Goal: Transaction & Acquisition: Purchase product/service

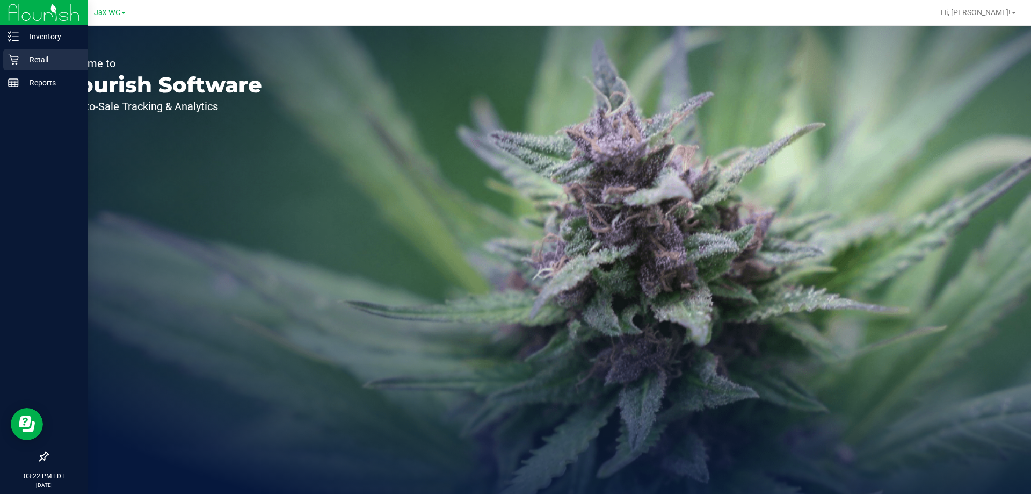
click at [22, 66] on p "Retail" at bounding box center [51, 59] width 64 height 13
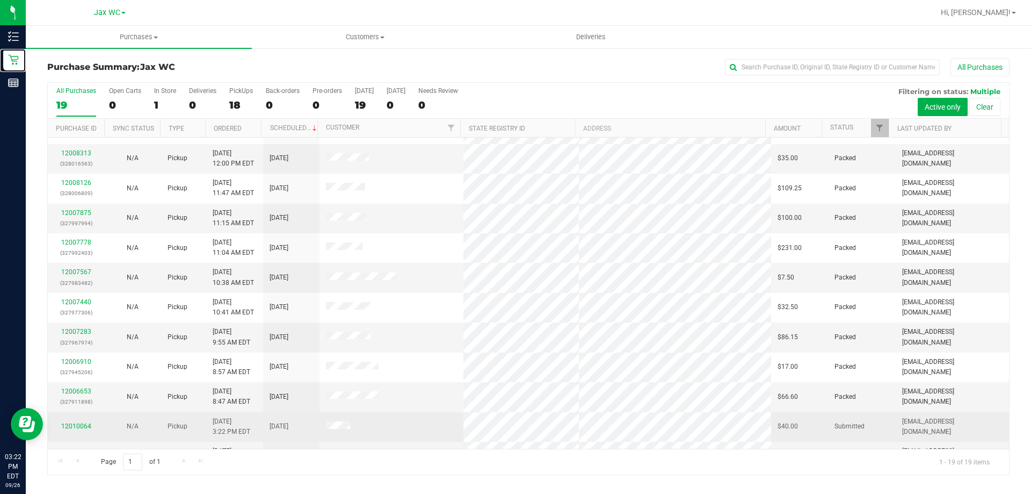
scroll to position [254, 0]
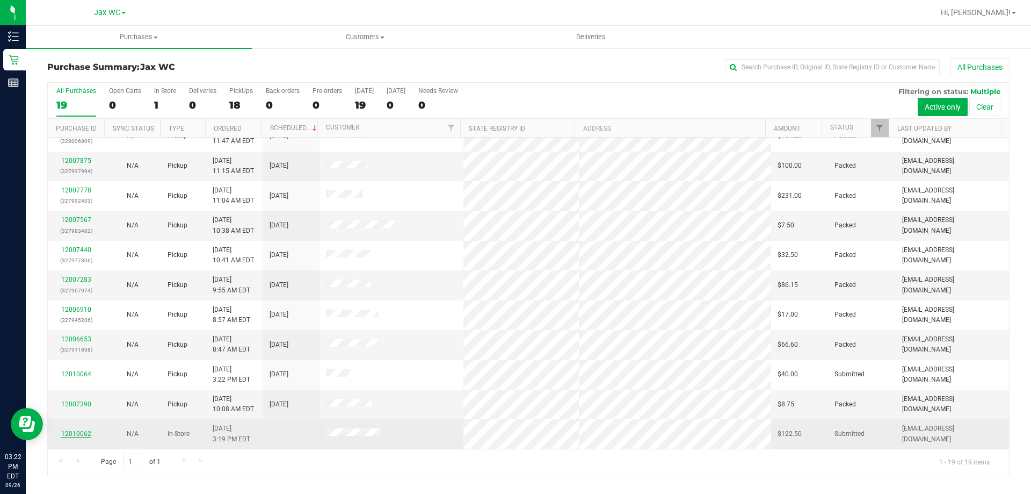
click at [74, 437] on link "12010062" at bounding box center [76, 434] width 30 height 8
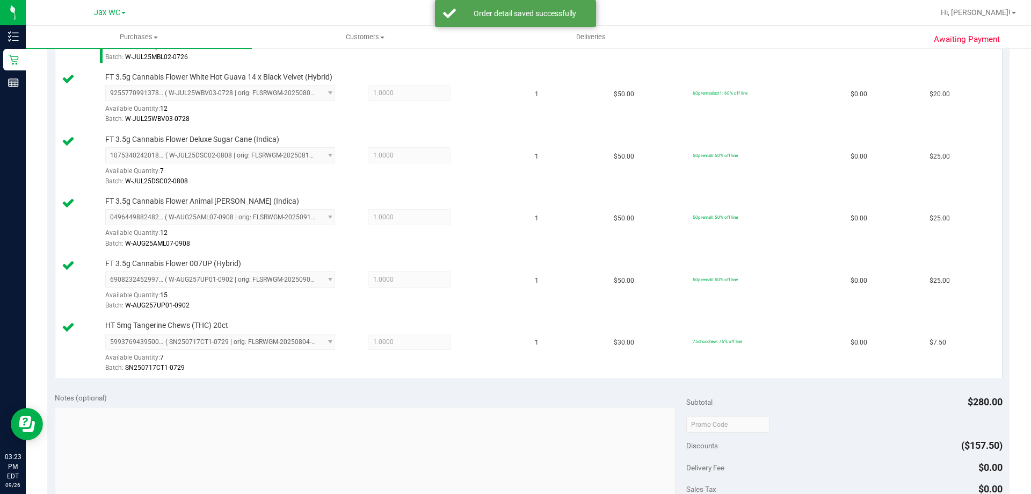
scroll to position [537, 0]
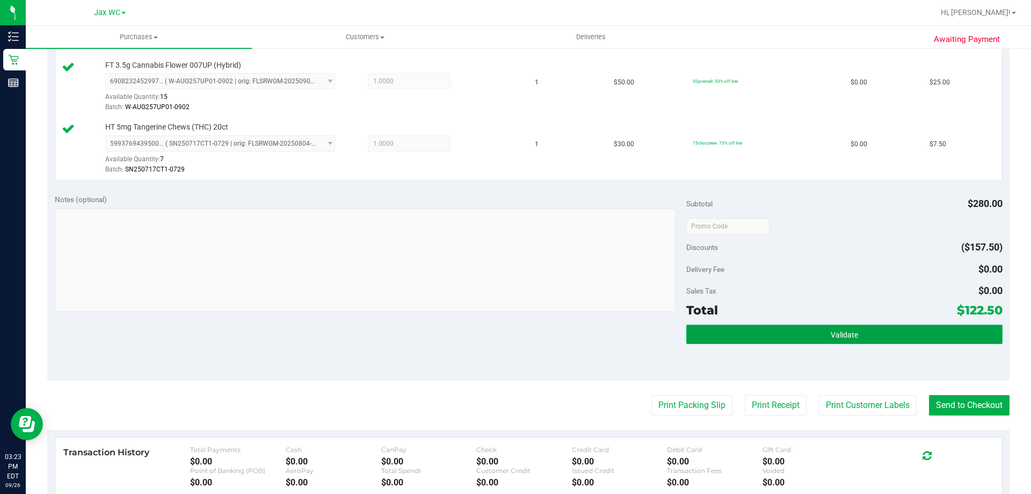
click at [855, 335] on button "Validate" at bounding box center [844, 333] width 316 height 19
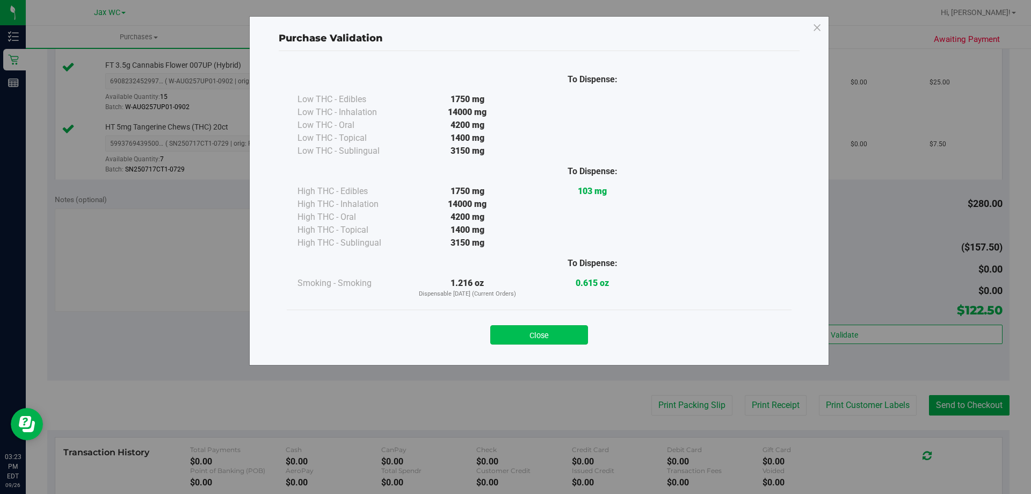
click at [523, 340] on button "Close" at bounding box center [539, 334] width 98 height 19
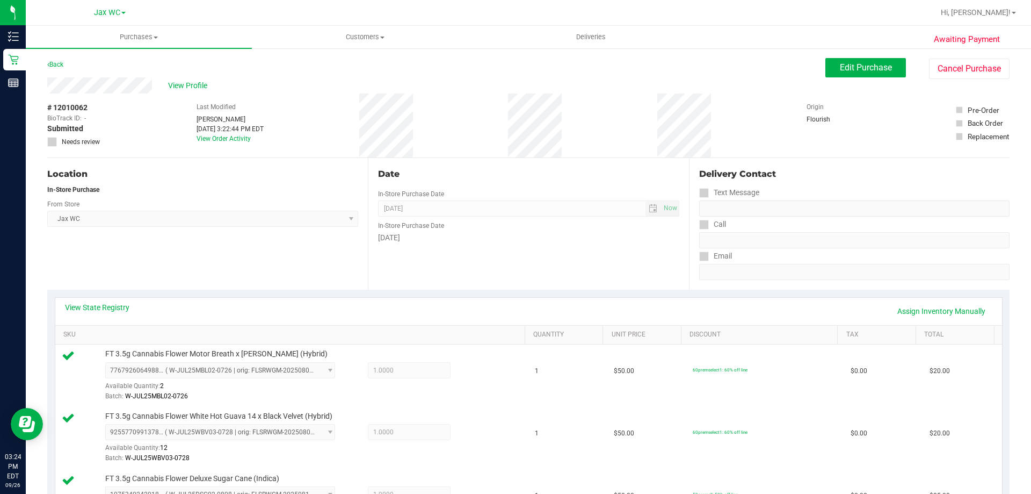
scroll to position [644, 0]
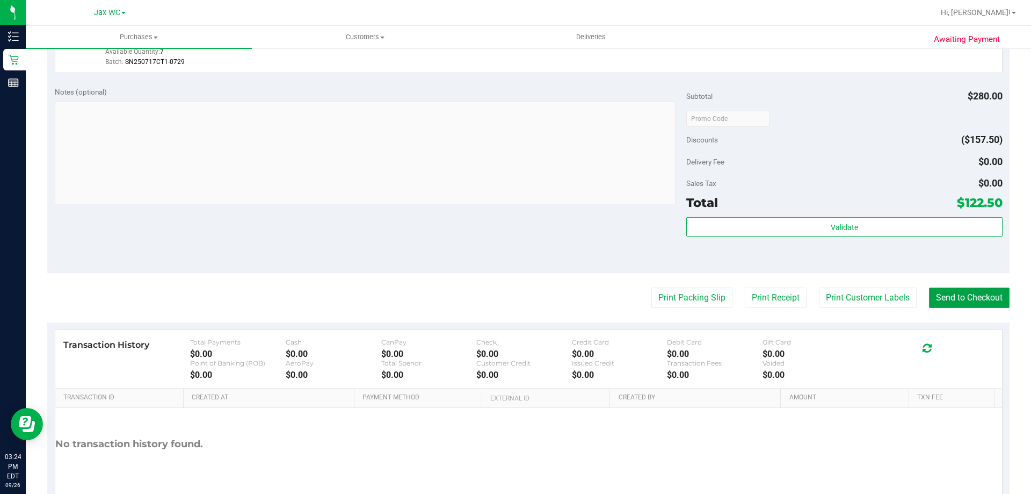
click at [954, 295] on button "Send to Checkout" at bounding box center [969, 297] width 81 height 20
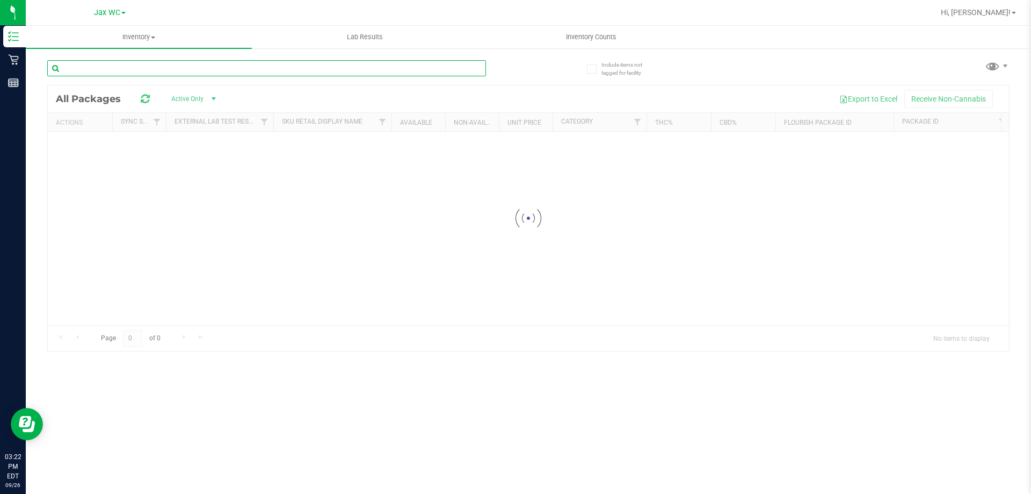
click at [222, 68] on input "text" at bounding box center [266, 68] width 439 height 16
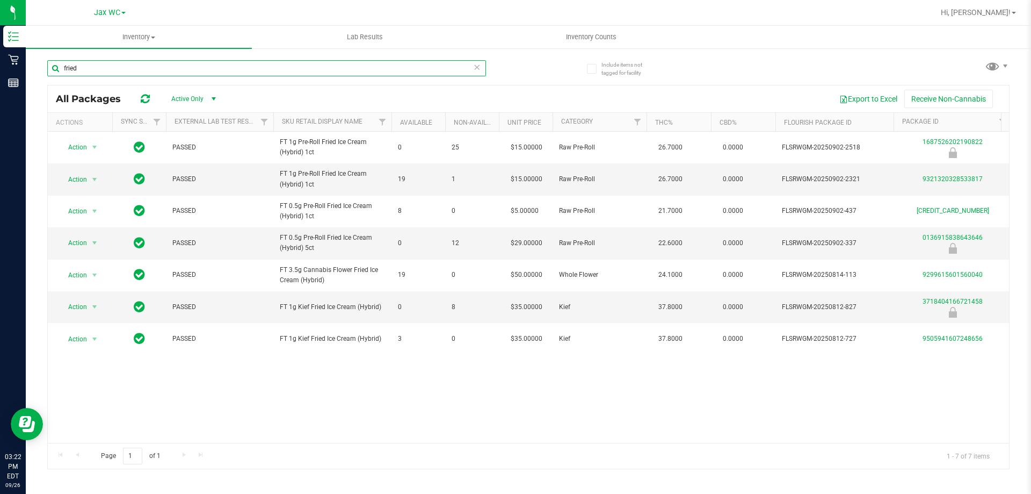
type input "fried"
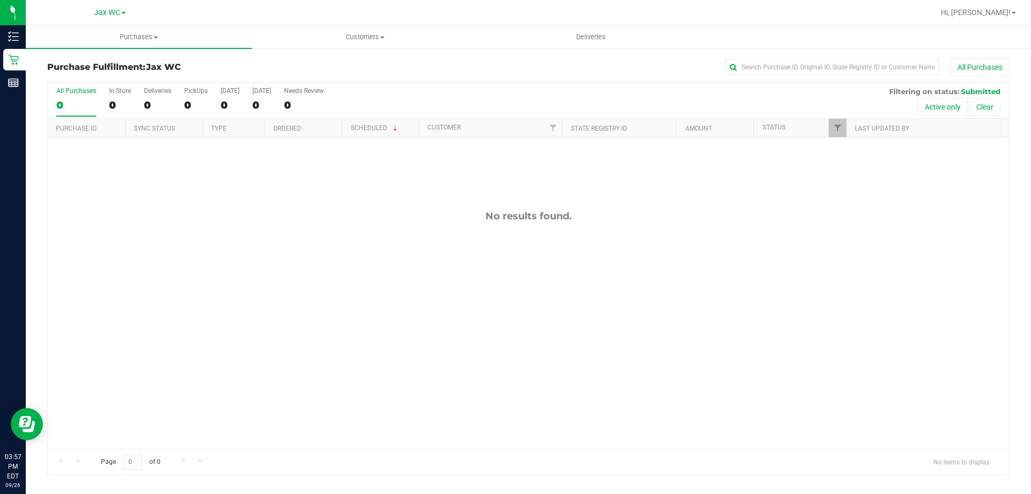
click at [262, 371] on div "No results found." at bounding box center [528, 328] width 961 height 383
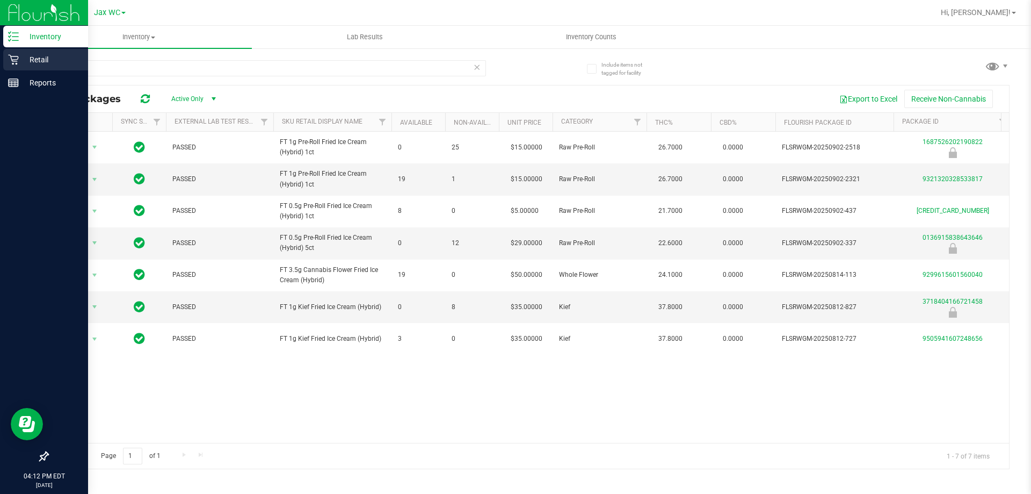
click at [12, 57] on icon at bounding box center [13, 59] width 11 height 11
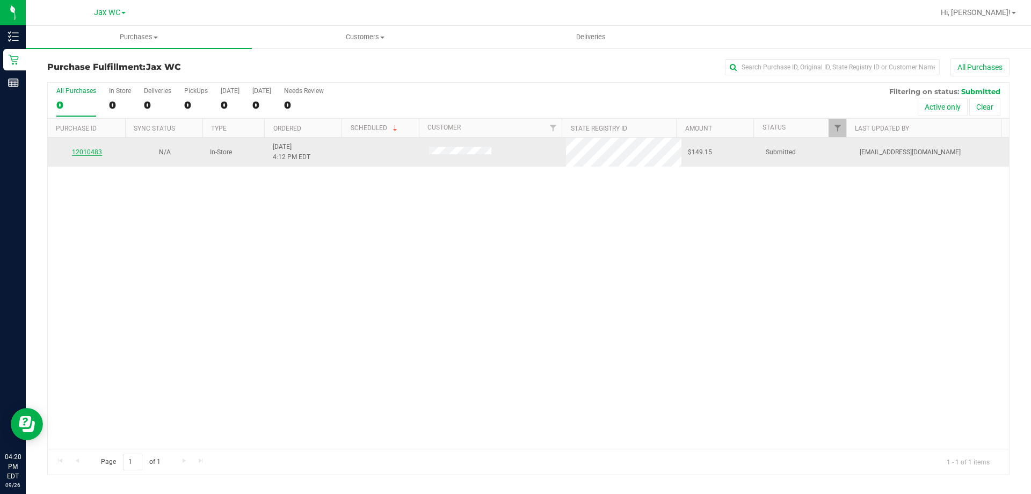
click at [96, 154] on link "12010483" at bounding box center [87, 152] width 30 height 8
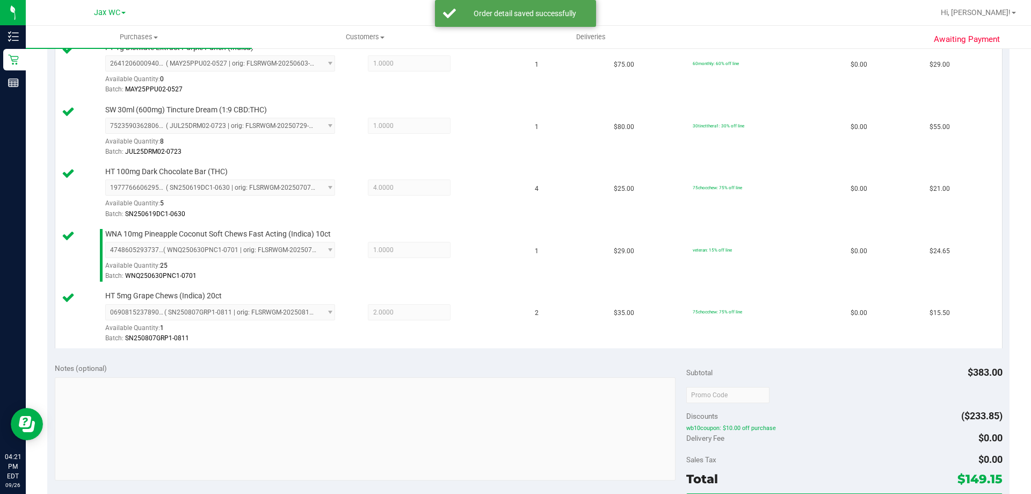
scroll to position [624, 0]
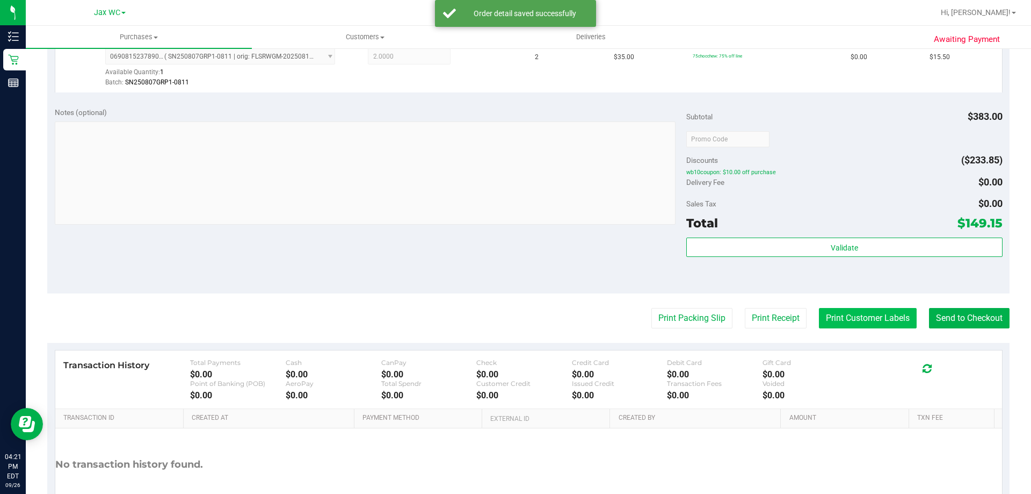
click at [854, 319] on button "Print Customer Labels" at bounding box center [868, 318] width 98 height 20
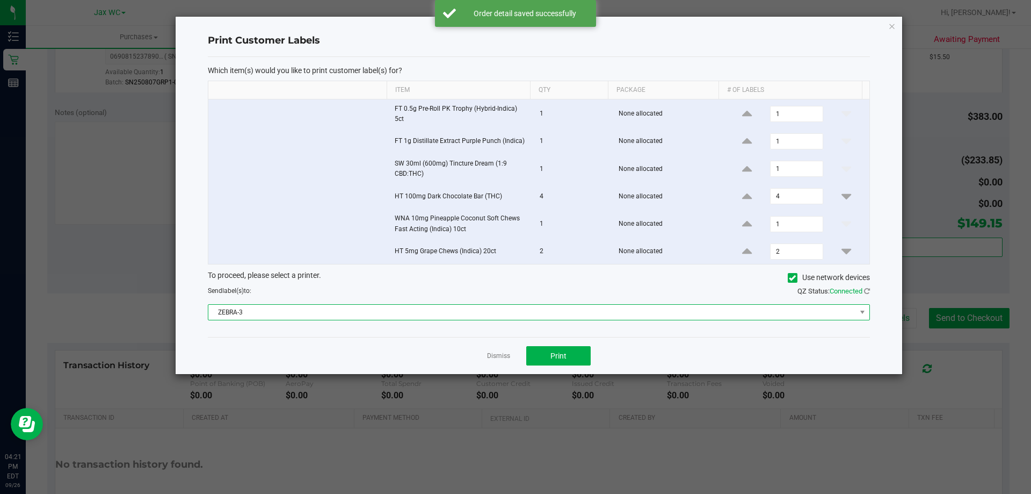
click at [384, 316] on span "ZEBRA-3" at bounding box center [532, 312] width 648 height 15
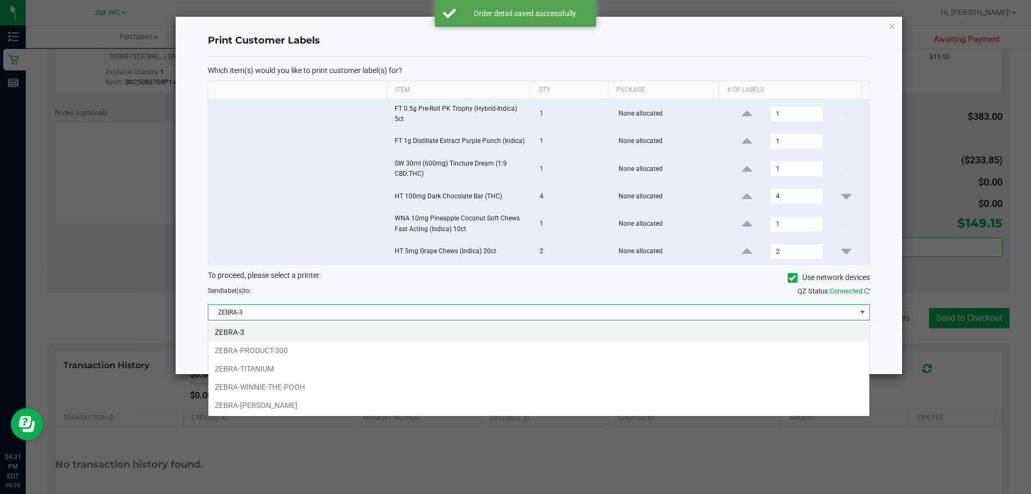
scroll to position [16, 662]
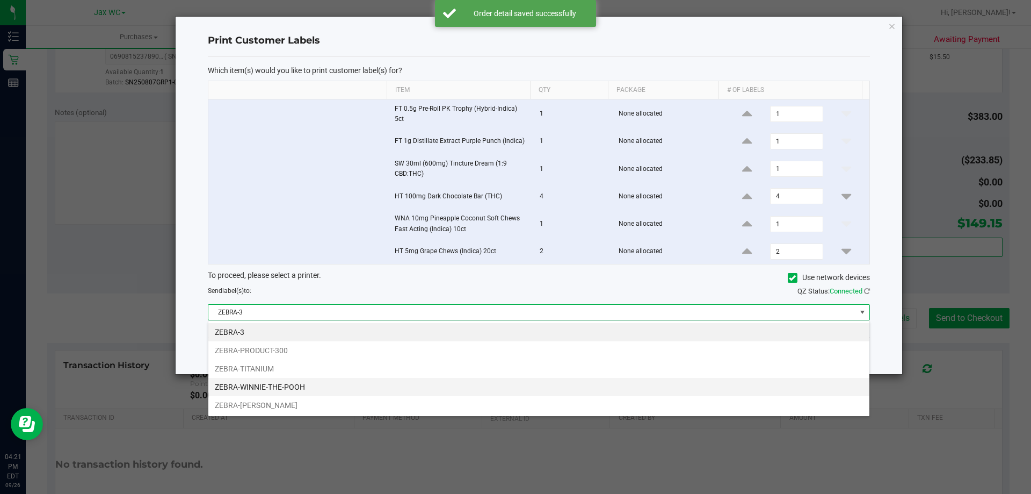
click at [258, 388] on li "ZEBRA-WINNIE-THE-POOH" at bounding box center [538, 387] width 661 height 18
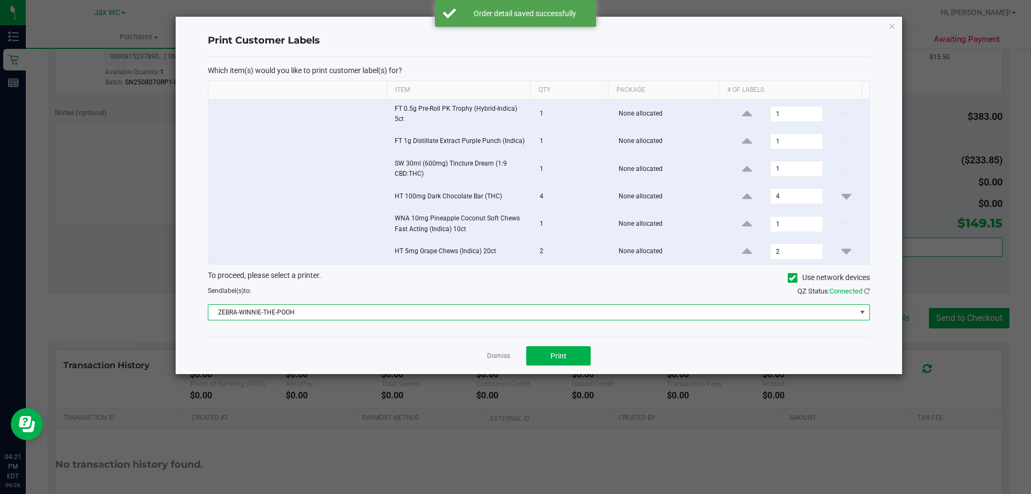
click at [346, 319] on span "ZEBRA-WINNIE-THE-POOH" at bounding box center [532, 312] width 648 height 15
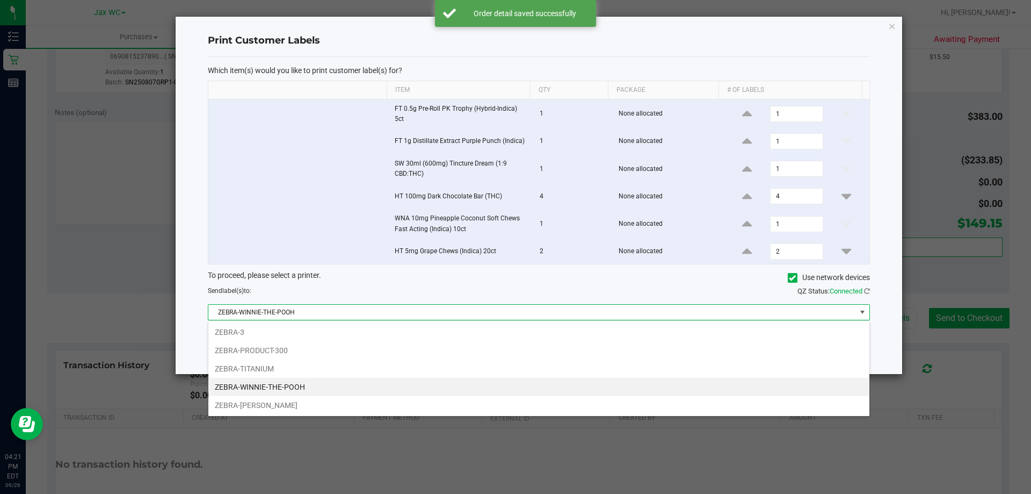
click at [501, 281] on div "To proceed, please select a printer. Use network devices" at bounding box center [539, 278] width 678 height 16
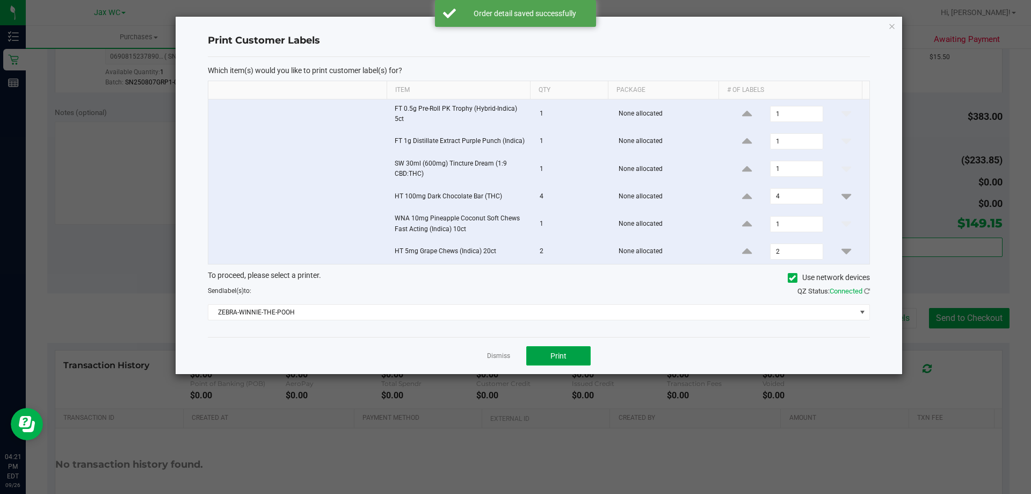
click at [562, 353] on span "Print" at bounding box center [558, 355] width 16 height 9
click at [892, 24] on icon "button" at bounding box center [892, 25] width 8 height 13
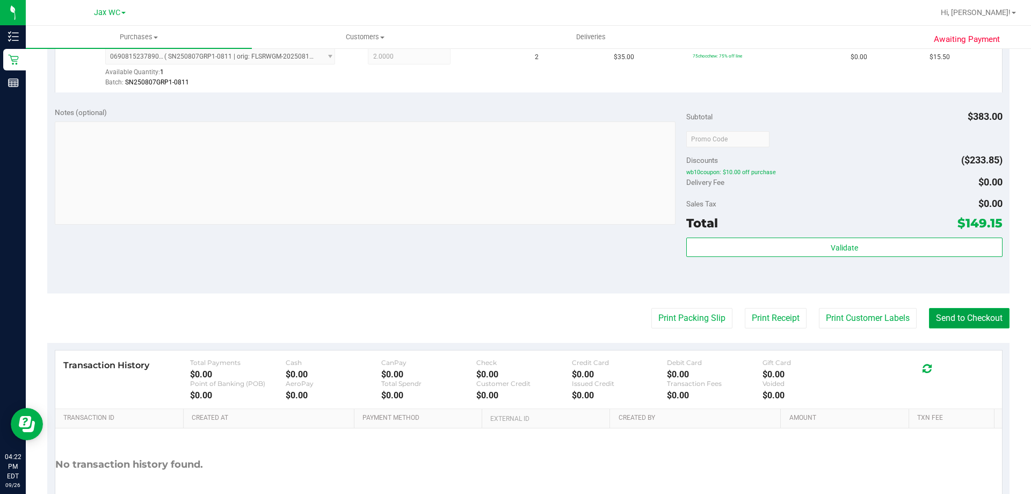
click at [963, 320] on button "Send to Checkout" at bounding box center [969, 318] width 81 height 20
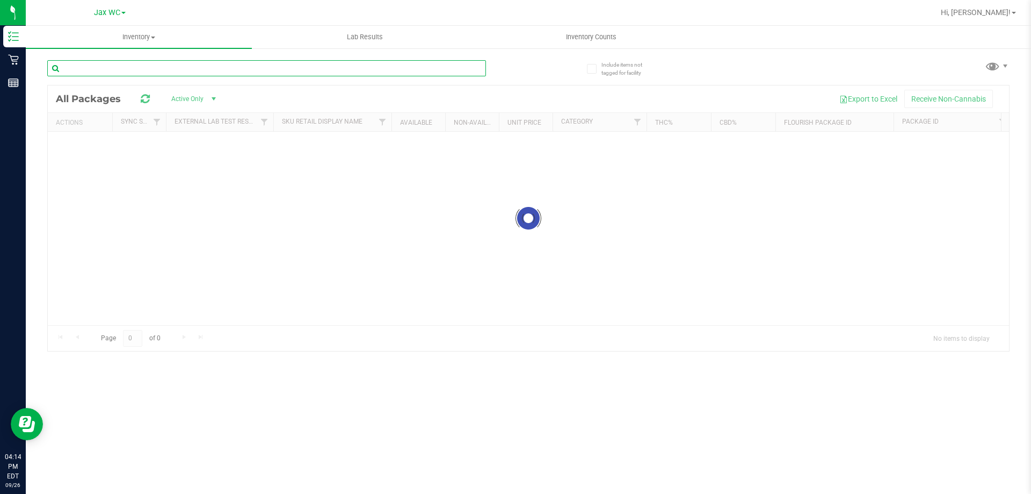
click at [222, 71] on input "text" at bounding box center [266, 68] width 439 height 16
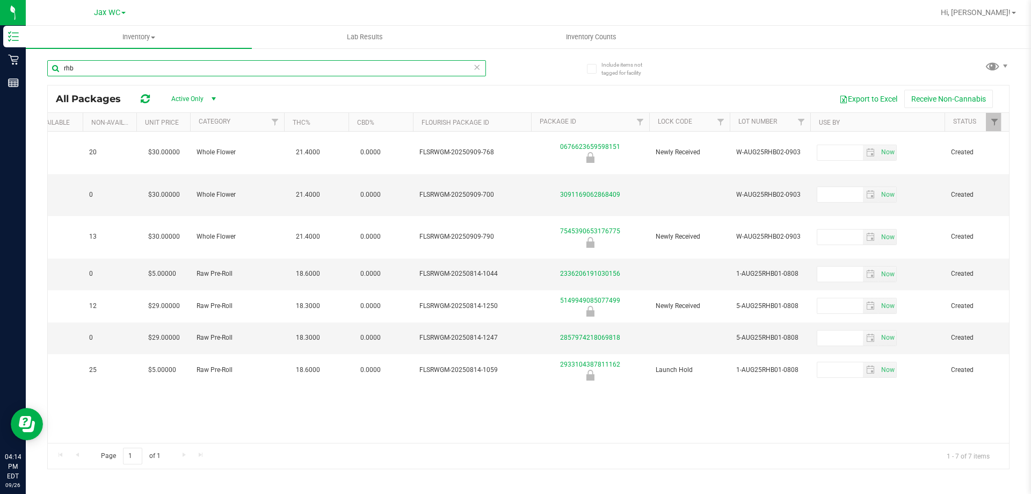
scroll to position [0, 452]
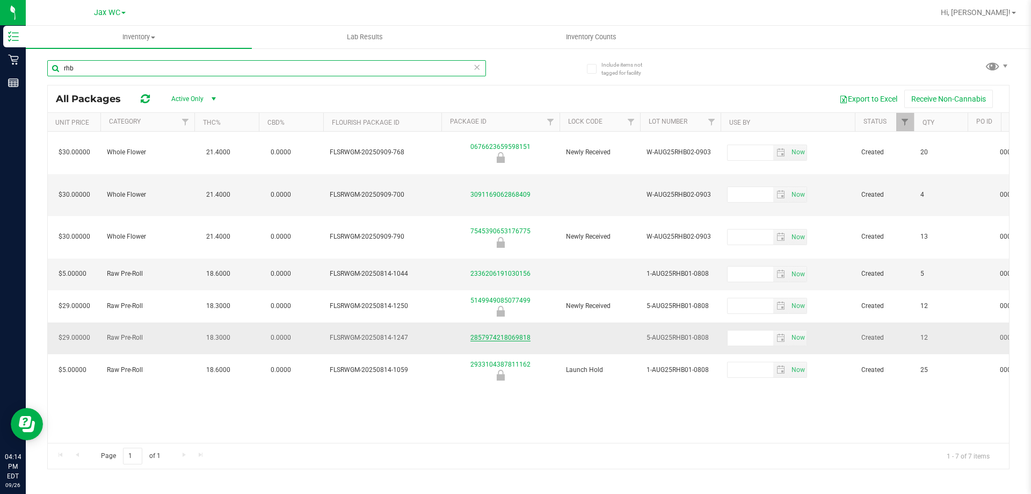
type input "rhb"
click at [517, 334] on link "2857974218069818" at bounding box center [500, 338] width 60 height 8
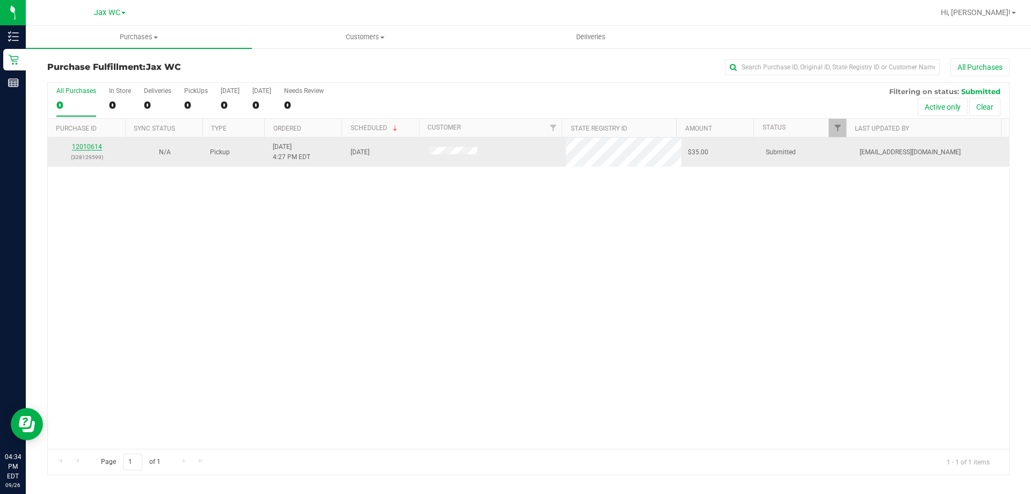
click at [92, 145] on link "12010614" at bounding box center [87, 147] width 30 height 8
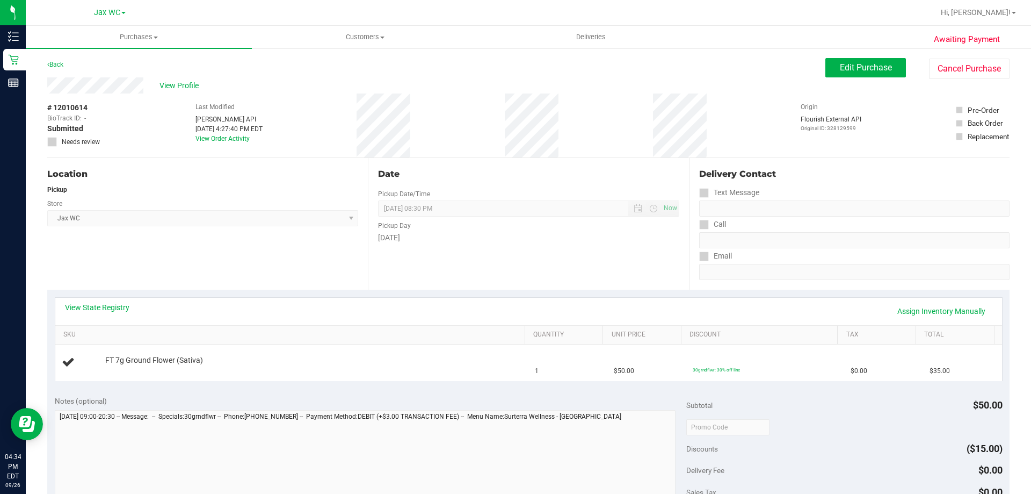
click at [106, 314] on div "View State Registry Assign Inventory Manually" at bounding box center [528, 311] width 927 height 18
click at [106, 306] on link "View State Registry" at bounding box center [97, 307] width 64 height 11
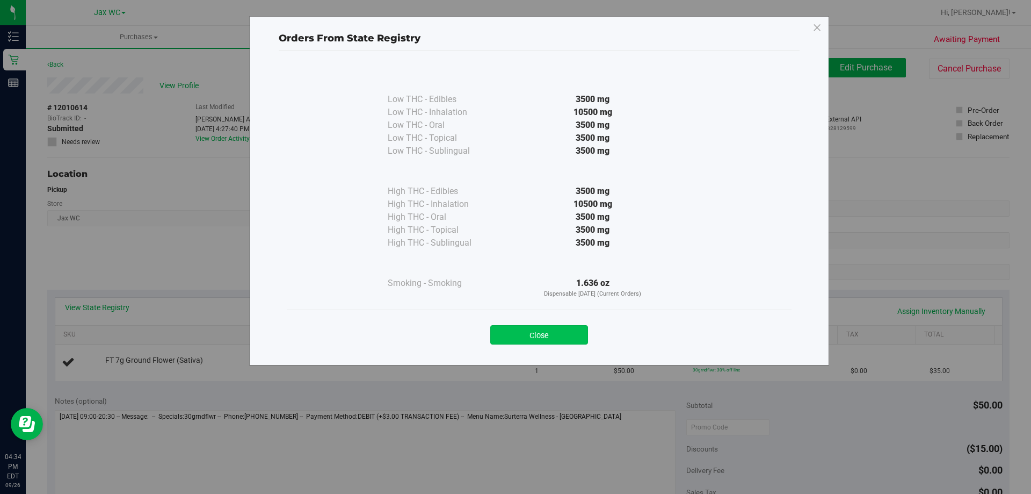
click at [526, 336] on button "Close" at bounding box center [539, 334] width 98 height 19
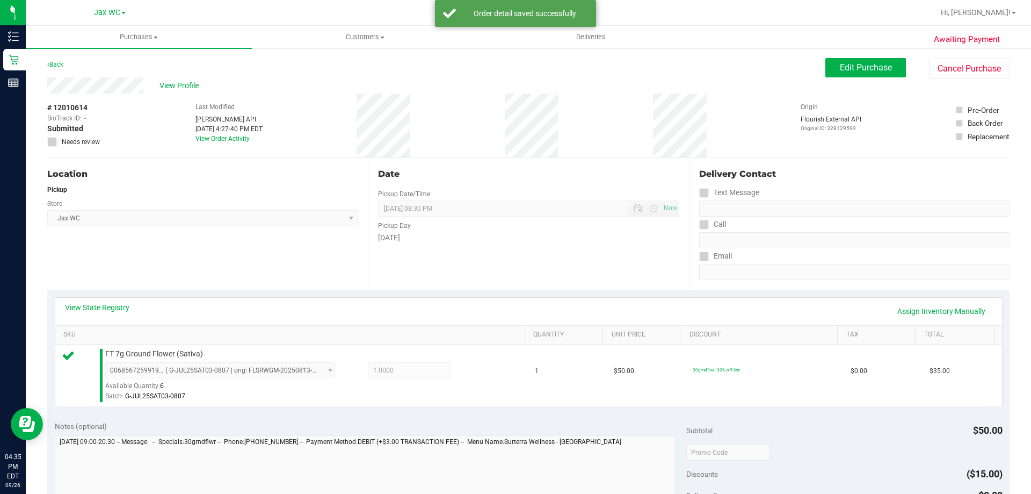
scroll to position [385, 0]
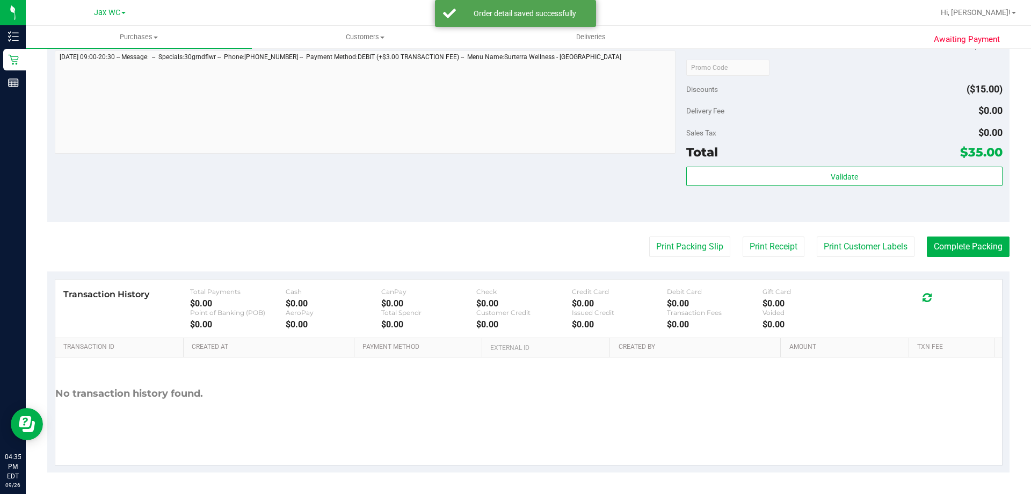
click at [771, 189] on div "Validate" at bounding box center [844, 190] width 316 height 48
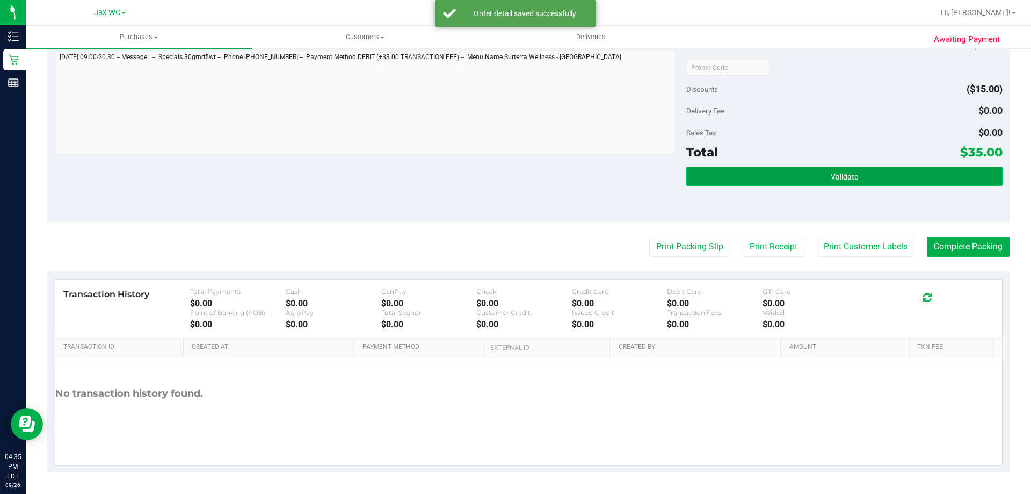
click at [768, 176] on button "Validate" at bounding box center [844, 175] width 316 height 19
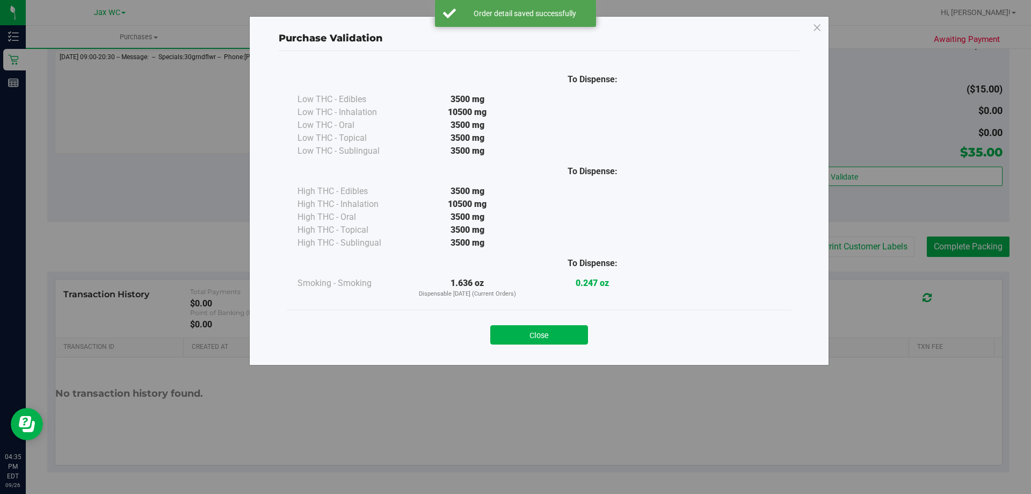
click at [499, 357] on div "Purchase Validation To Dispense: Low THC - Edibles 3500 mg" at bounding box center [539, 190] width 580 height 349
click at [521, 334] on button "Close" at bounding box center [539, 334] width 98 height 19
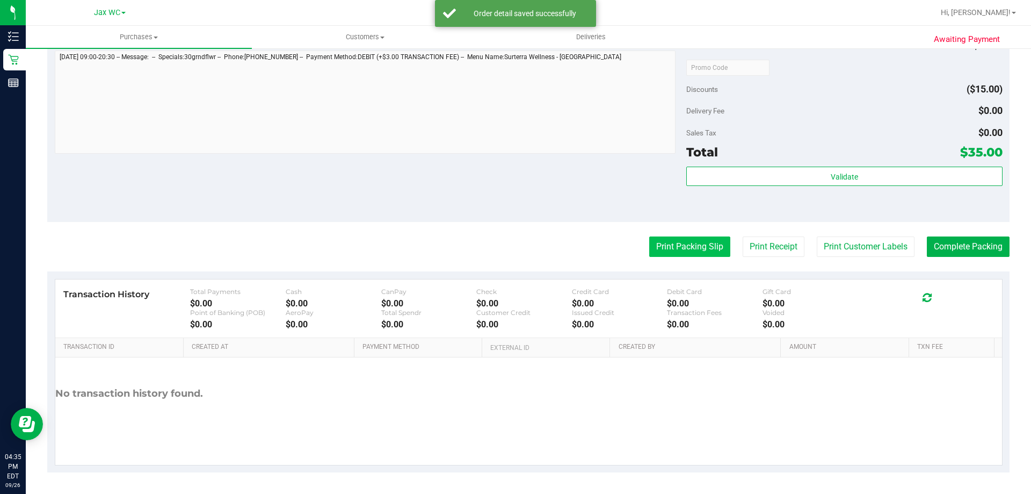
click at [649, 253] on button "Print Packing Slip" at bounding box center [689, 246] width 81 height 20
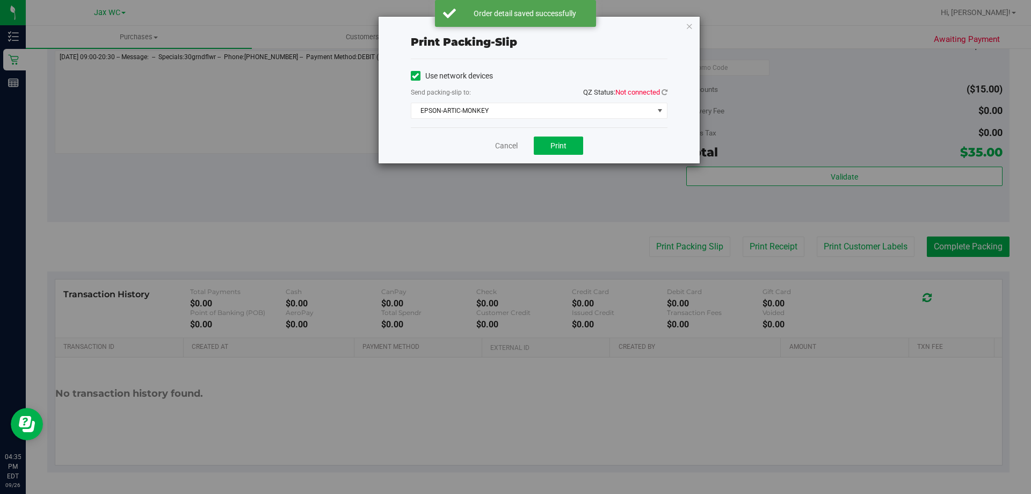
click at [538, 120] on div "Use network devices Send packing-slip to: QZ Status: Not connected EPSON-ARTIC-…" at bounding box center [539, 93] width 257 height 68
click at [528, 110] on span "EPSON-ARTIC-MONKEY" at bounding box center [532, 110] width 242 height 15
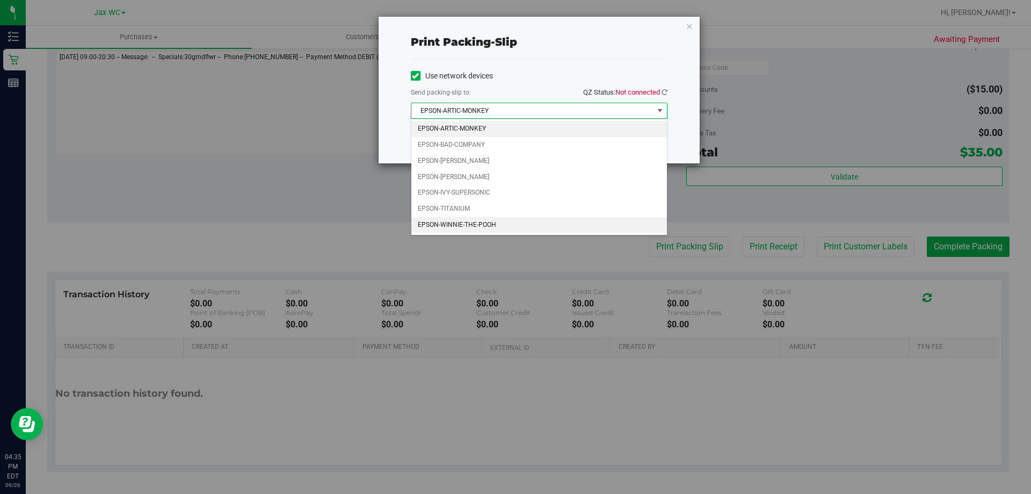
click at [487, 220] on li "EPSON-WINNIE-THE-POOH" at bounding box center [539, 225] width 256 height 16
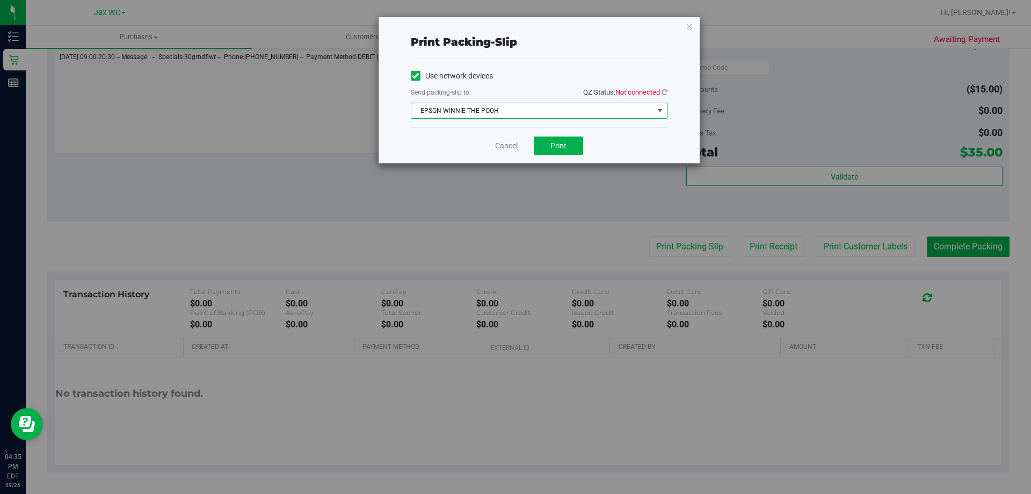
click at [497, 127] on div "Use network devices Send packing-slip to: QZ Status: Not connected EPSON-WINNIE…" at bounding box center [539, 93] width 257 height 68
click at [647, 95] on span "Not connected" at bounding box center [637, 92] width 45 height 8
click at [661, 92] on span "QZ Status: Not connected" at bounding box center [625, 92] width 84 height 8
click at [663, 93] on icon at bounding box center [665, 92] width 6 height 7
click at [569, 150] on button "Print" at bounding box center [558, 145] width 49 height 18
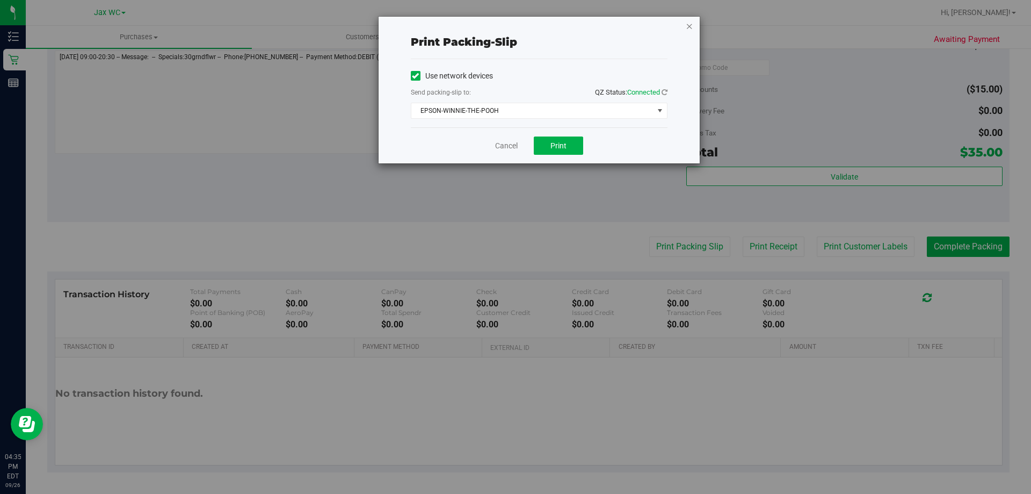
click at [689, 31] on icon "button" at bounding box center [690, 25] width 8 height 13
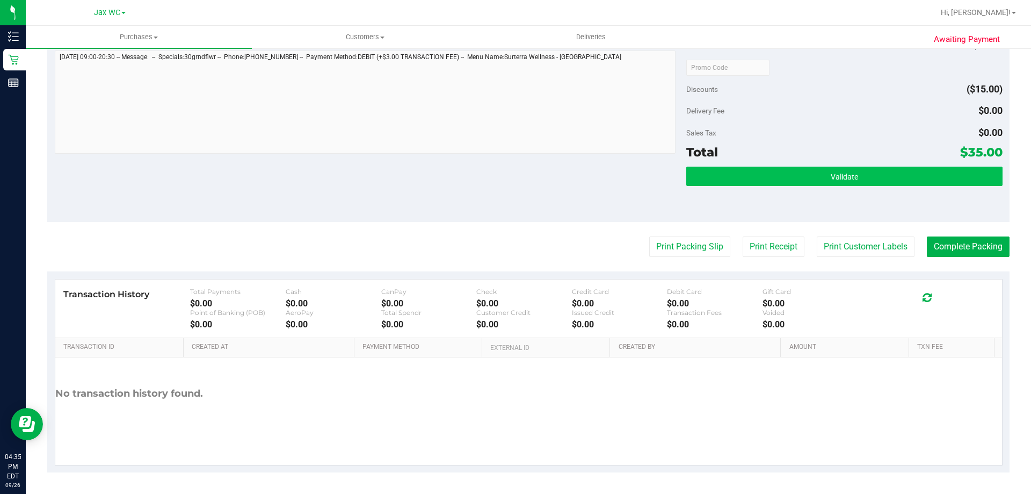
drag, startPoint x: 878, startPoint y: 164, endPoint x: 872, endPoint y: 169, distance: 8.1
click at [878, 164] on div "Subtotal $50.00 Discounts ($15.00) Delivery Fee $0.00 Sales Tax $0.00 Total $35…" at bounding box center [844, 125] width 316 height 179
click at [864, 173] on button "Validate" at bounding box center [844, 175] width 316 height 19
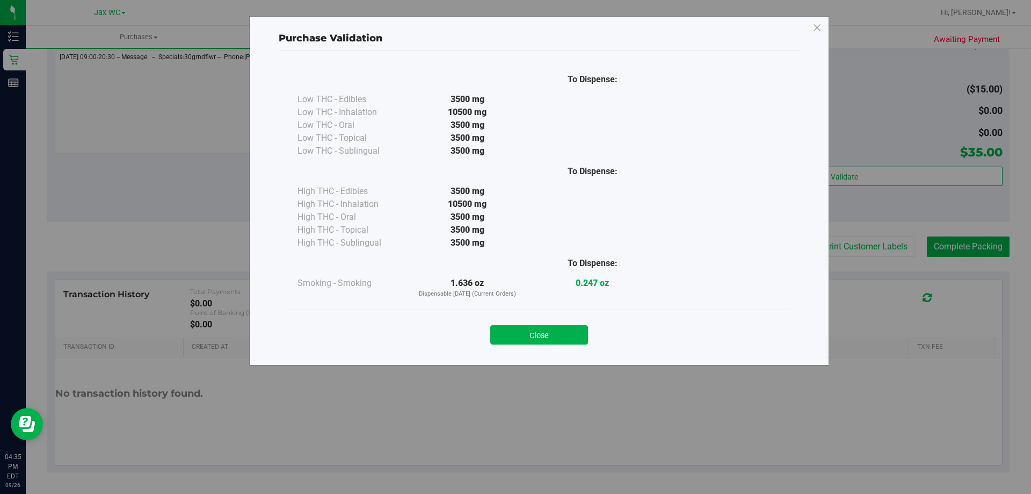
click at [499, 345] on div "Close" at bounding box center [539, 331] width 505 height 44
click at [509, 321] on div "Close" at bounding box center [539, 331] width 489 height 27
click at [513, 329] on button "Close" at bounding box center [539, 334] width 98 height 19
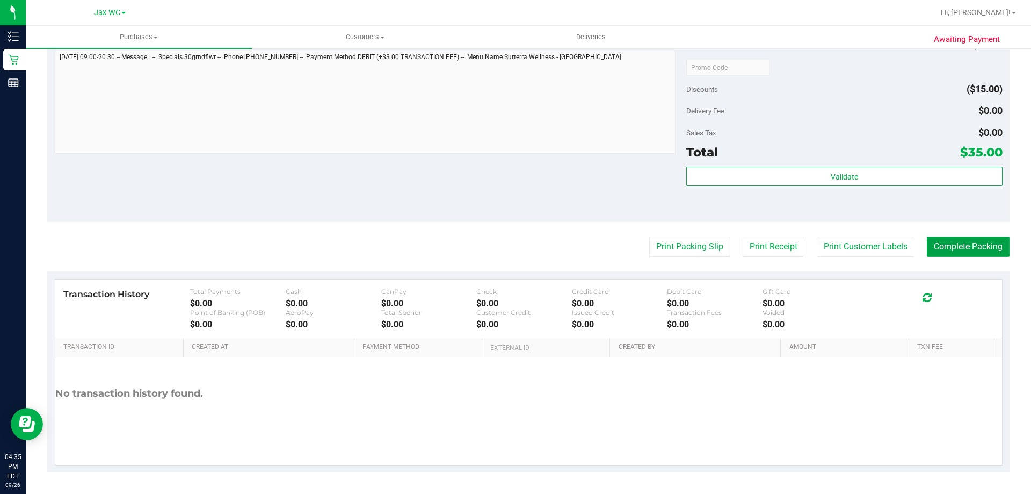
click at [953, 253] on button "Complete Packing" at bounding box center [968, 246] width 83 height 20
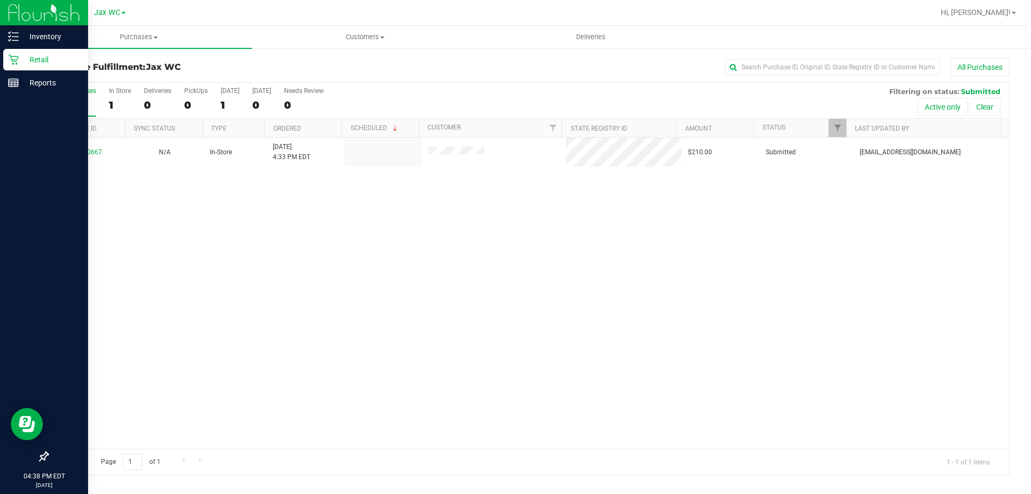
click at [6, 61] on div "Retail" at bounding box center [45, 59] width 85 height 21
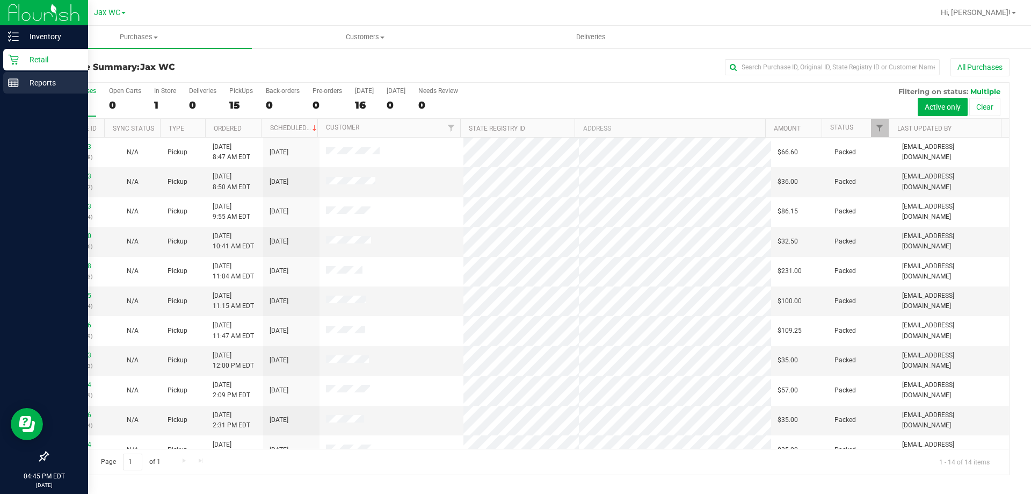
click at [41, 82] on p "Reports" at bounding box center [51, 82] width 64 height 13
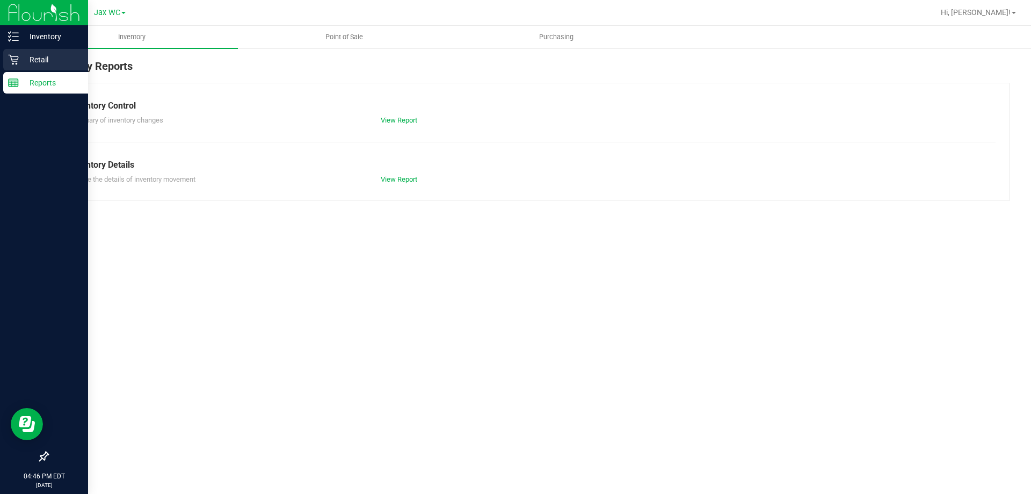
click at [35, 63] on p "Retail" at bounding box center [51, 59] width 64 height 13
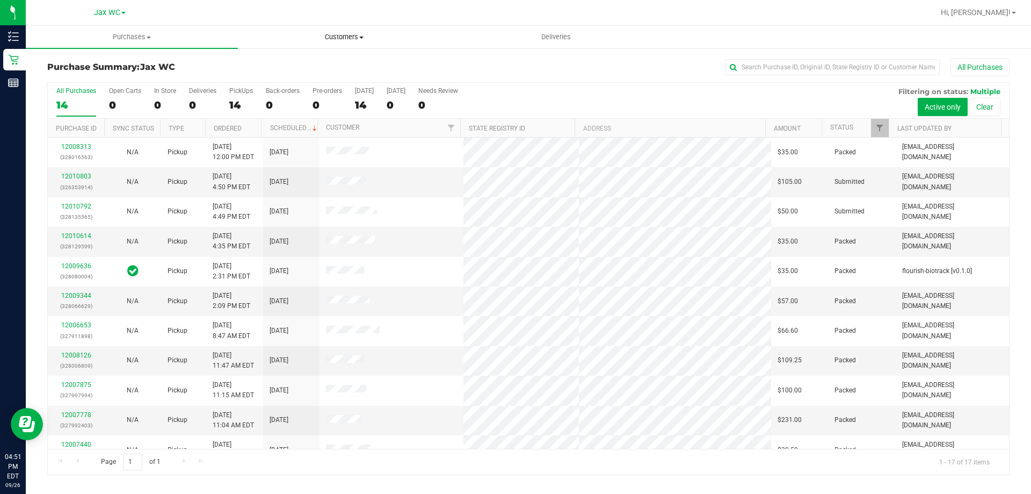
click at [330, 35] on span "Customers" at bounding box center [343, 37] width 211 height 10
click at [340, 63] on li "All customers" at bounding box center [344, 65] width 212 height 13
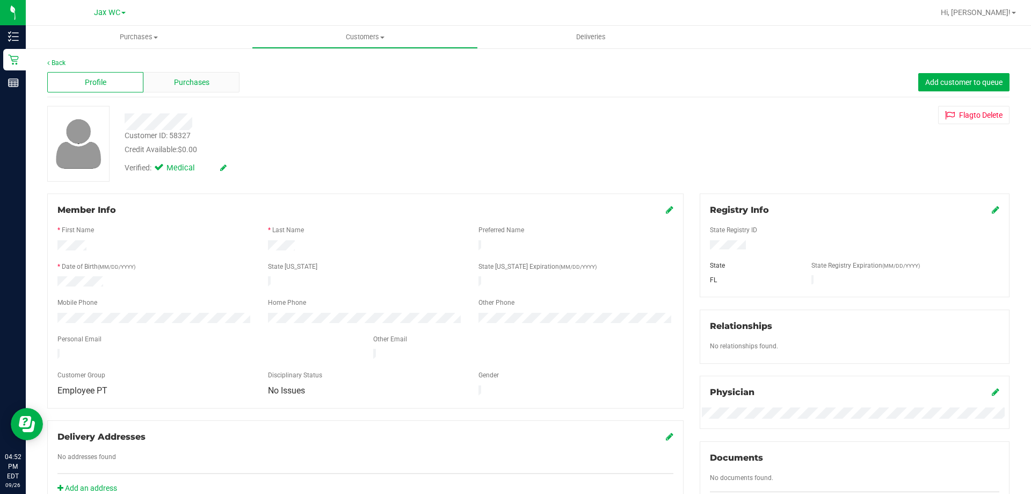
click at [195, 85] on span "Purchases" at bounding box center [191, 82] width 35 height 11
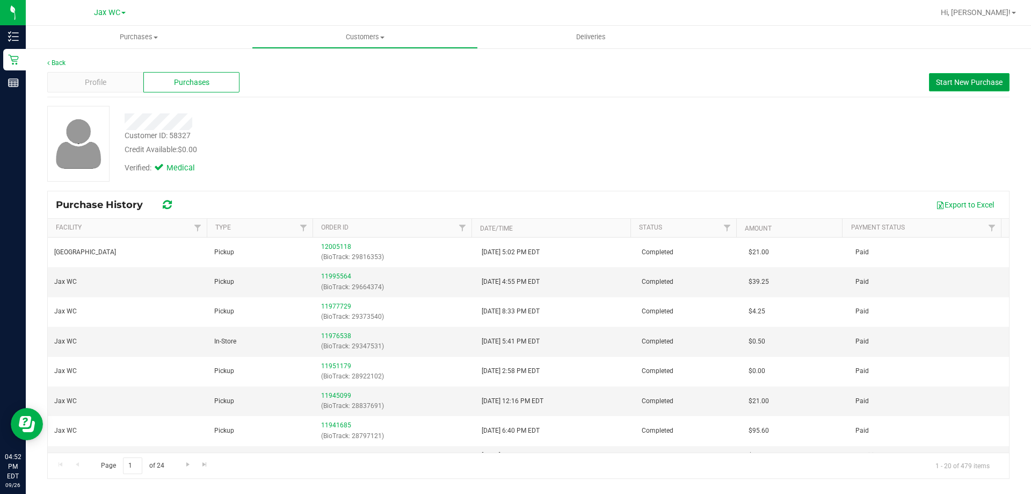
click at [937, 76] on button "Start New Purchase" at bounding box center [969, 82] width 81 height 18
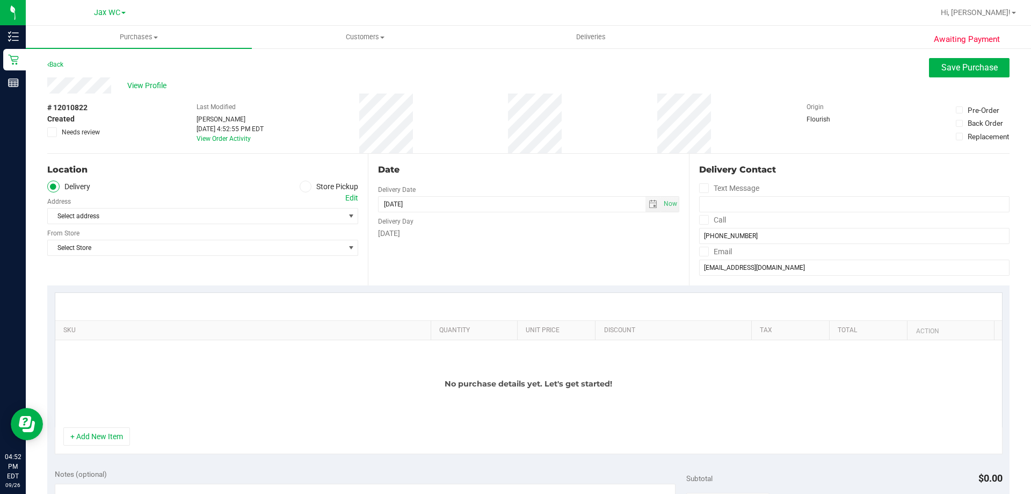
click at [306, 186] on span at bounding box center [306, 186] width 12 height 12
click at [0, 0] on input "Store Pickup" at bounding box center [0, 0] width 0 height 0
click at [314, 212] on span "Select Store" at bounding box center [196, 215] width 296 height 15
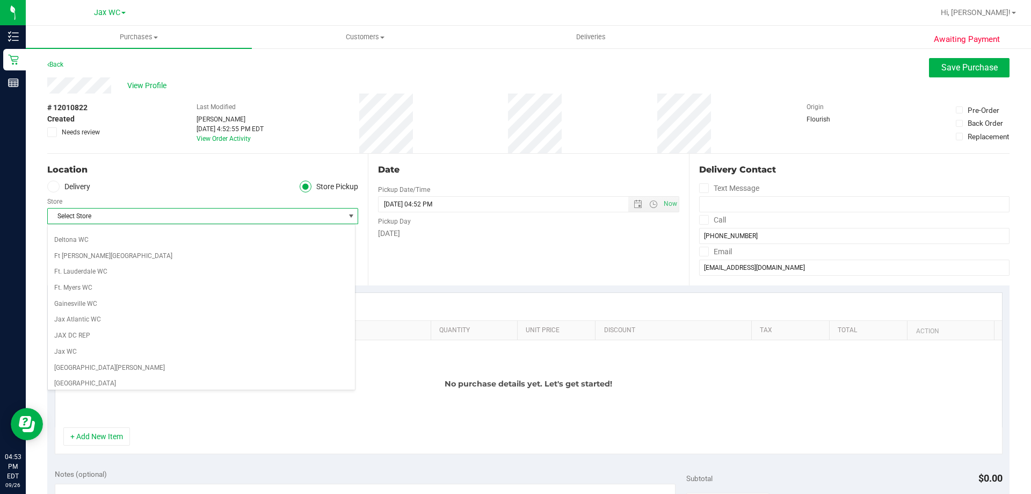
scroll to position [215, 0]
click at [278, 291] on li "Jax WC" at bounding box center [201, 291] width 307 height 16
click at [345, 272] on div "Location Delivery Store Pickup Store Jax WC Select Store Bonita Springs WC Boyn…" at bounding box center [207, 220] width 321 height 132
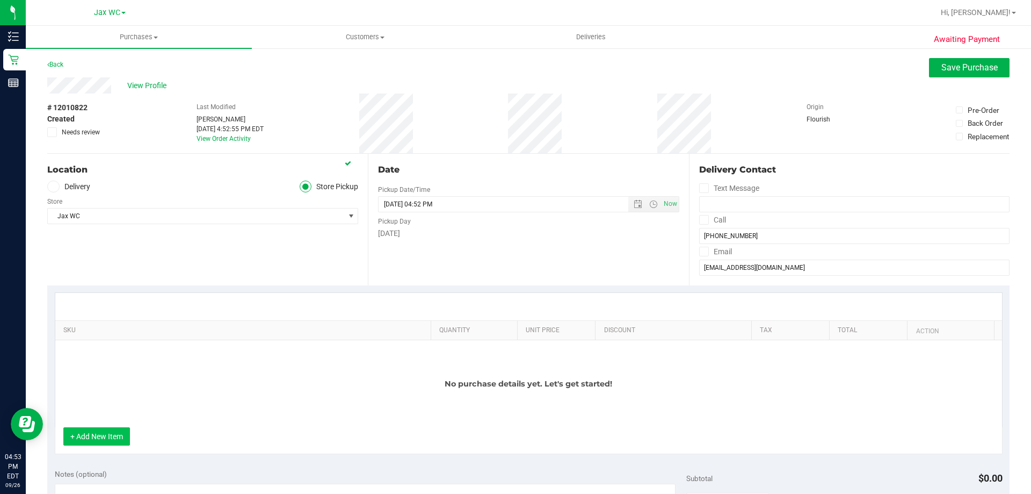
click at [109, 439] on button "+ Add New Item" at bounding box center [96, 436] width 67 height 18
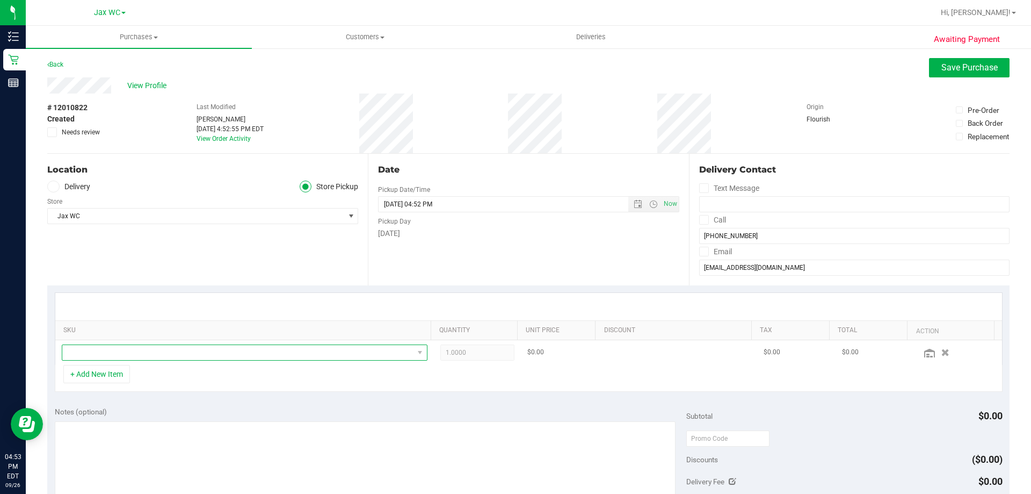
click at [184, 356] on span "NO DATA FOUND" at bounding box center [237, 352] width 351 height 15
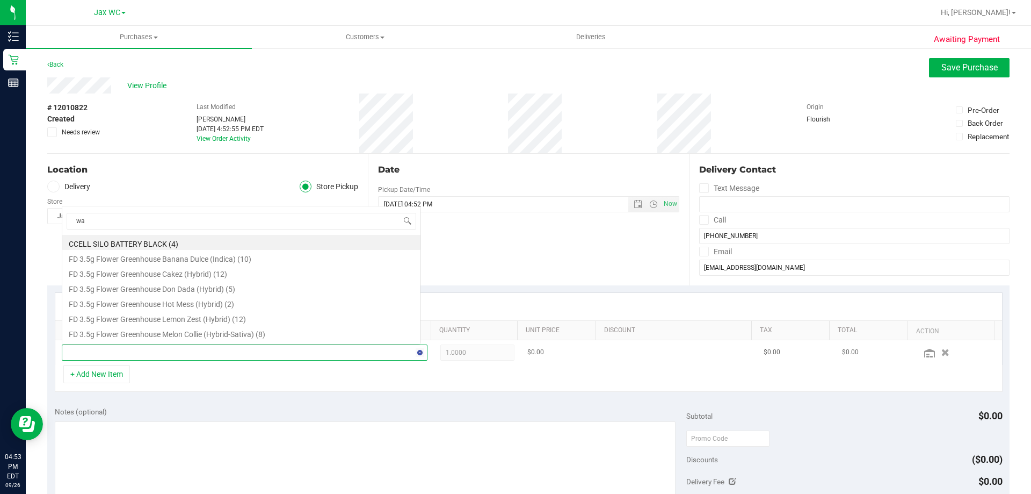
scroll to position [0, 0]
type input "water"
click at [176, 320] on li "HT 5mg Watermelon Chews (Hybrid) 20ct (22)" at bounding box center [241, 317] width 358 height 15
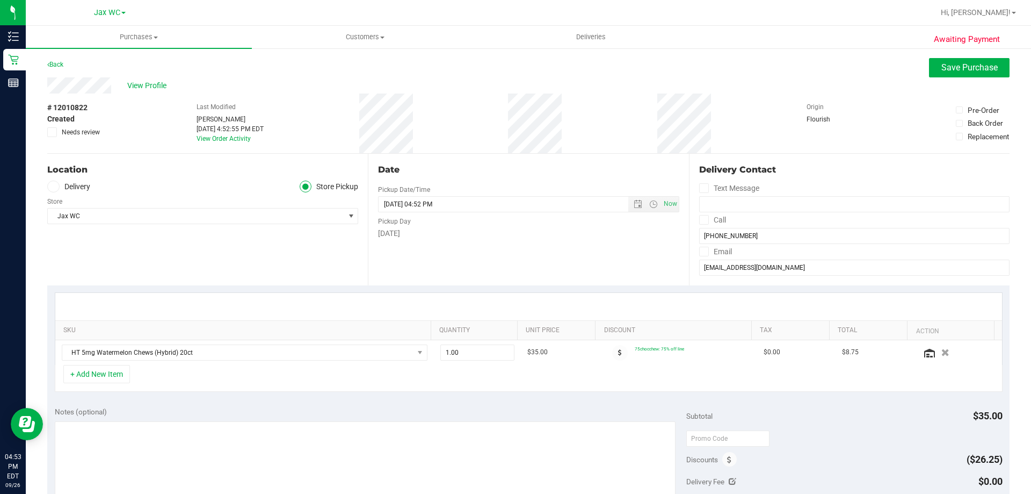
click at [173, 370] on div "+ Add New Item" at bounding box center [529, 378] width 948 height 27
click at [126, 373] on button "+ Add New Item" at bounding box center [96, 374] width 67 height 18
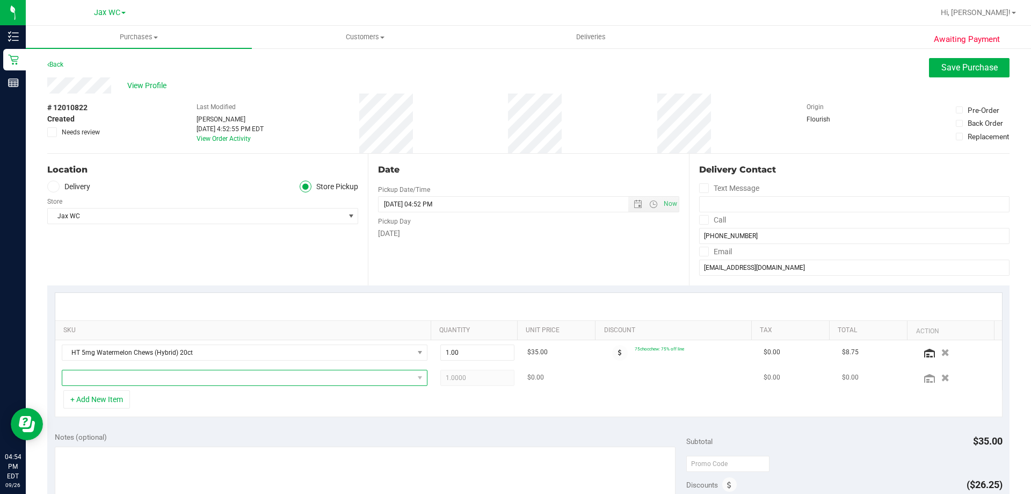
click at [226, 382] on span "NO DATA FOUND" at bounding box center [237, 377] width 351 height 15
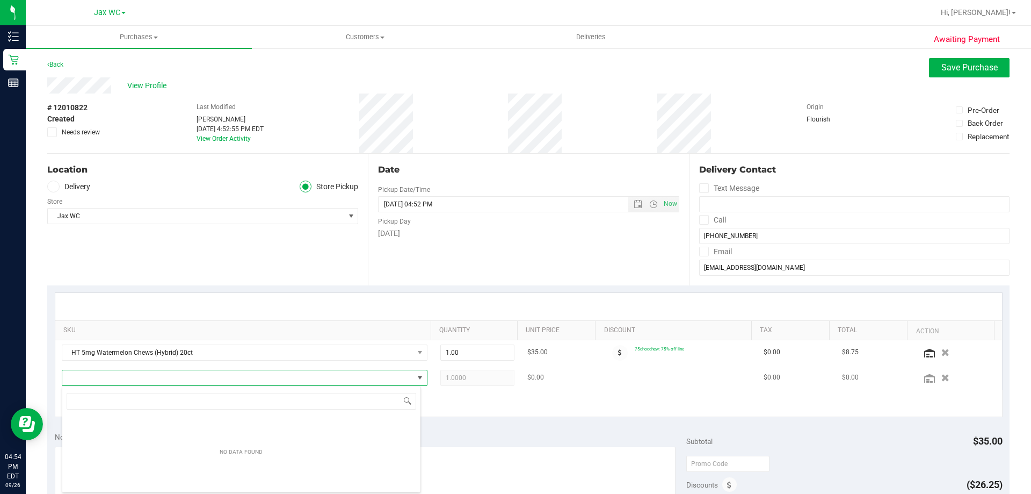
scroll to position [16, 356]
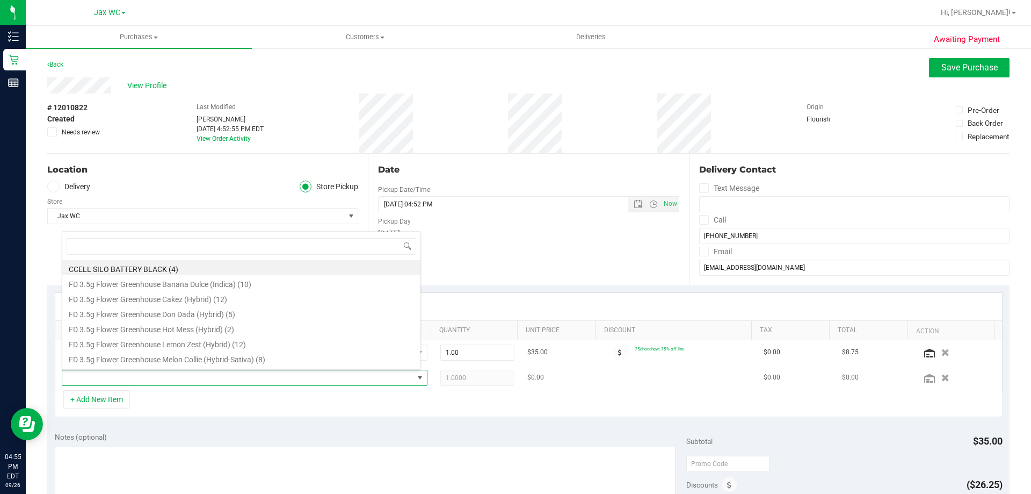
click at [226, 382] on span at bounding box center [237, 377] width 351 height 15
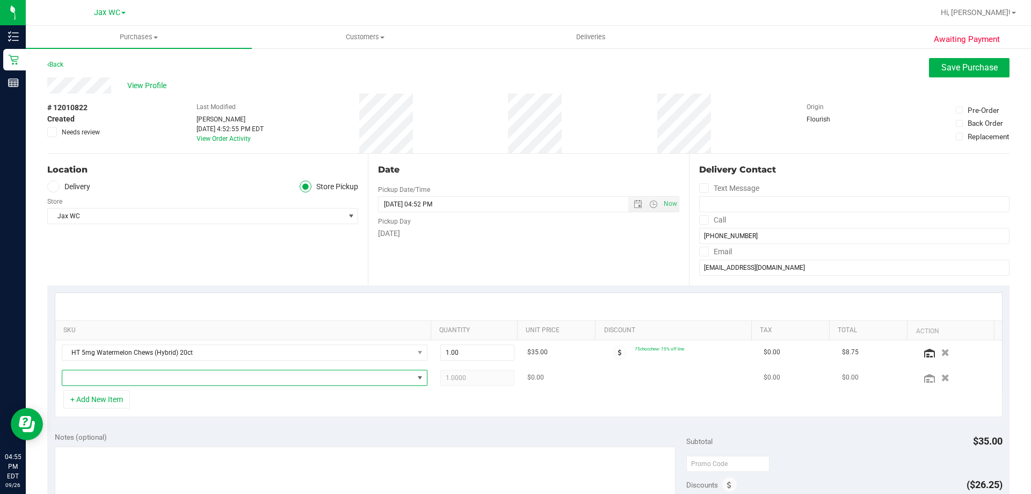
click at [226, 382] on span "NO DATA FOUND" at bounding box center [237, 377] width 351 height 15
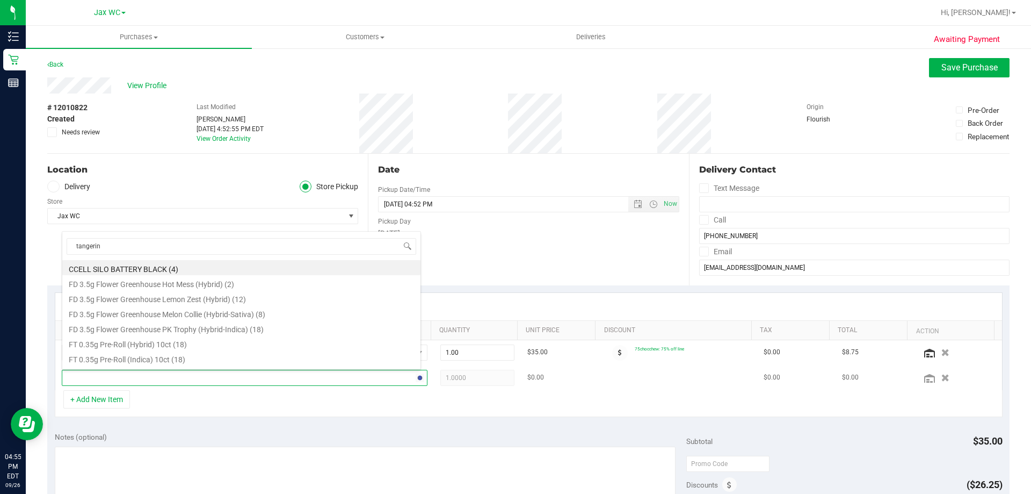
type input "tangerine"
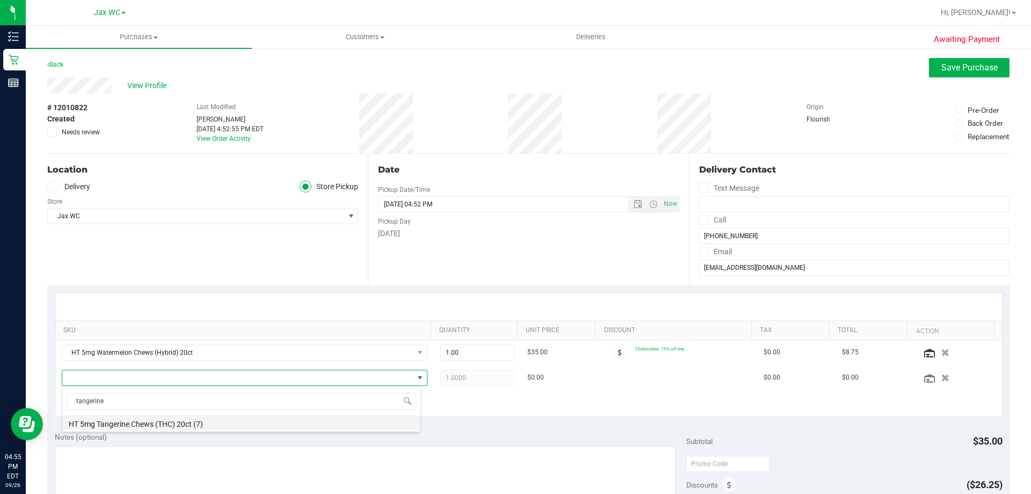
click at [184, 427] on li "HT 5mg Tangerine Chews (THC) 20ct (7)" at bounding box center [241, 422] width 358 height 15
click at [461, 409] on div "+ Add New Item" at bounding box center [529, 403] width 948 height 27
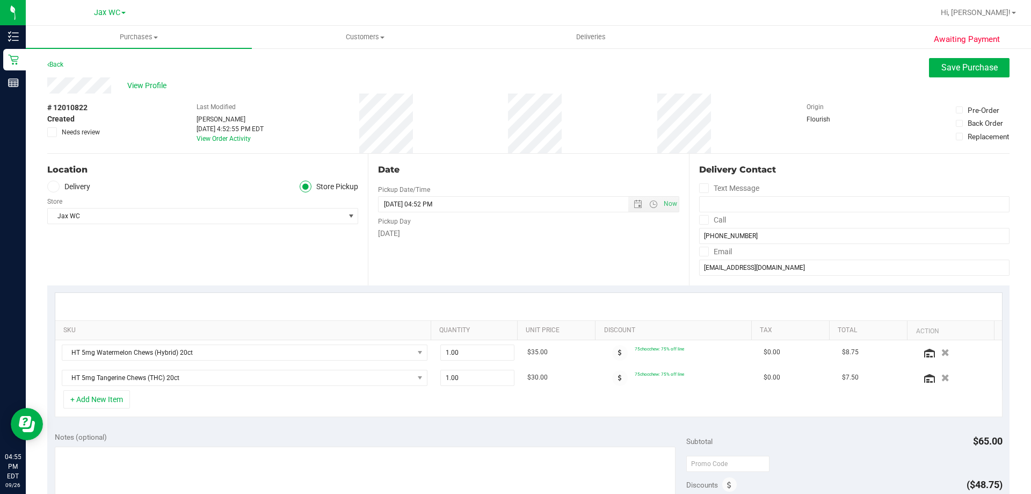
click at [461, 409] on div "+ Add New Item" at bounding box center [529, 403] width 948 height 27
click at [479, 349] on span "1.00 1" at bounding box center [477, 352] width 75 height 16
type input "2"
type input "2.00"
click at [497, 409] on div "+ Add New Item" at bounding box center [529, 403] width 948 height 27
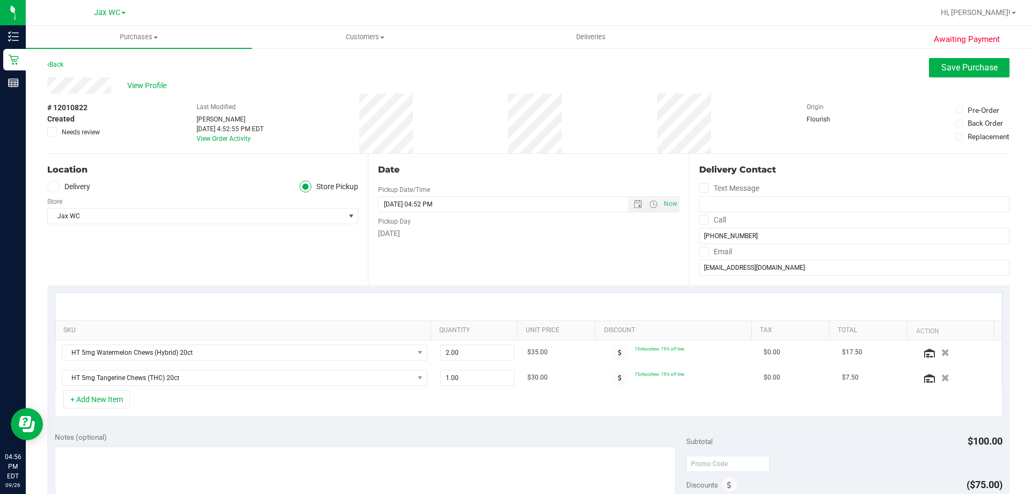
click at [479, 403] on div "+ Add New Item" at bounding box center [529, 403] width 948 height 27
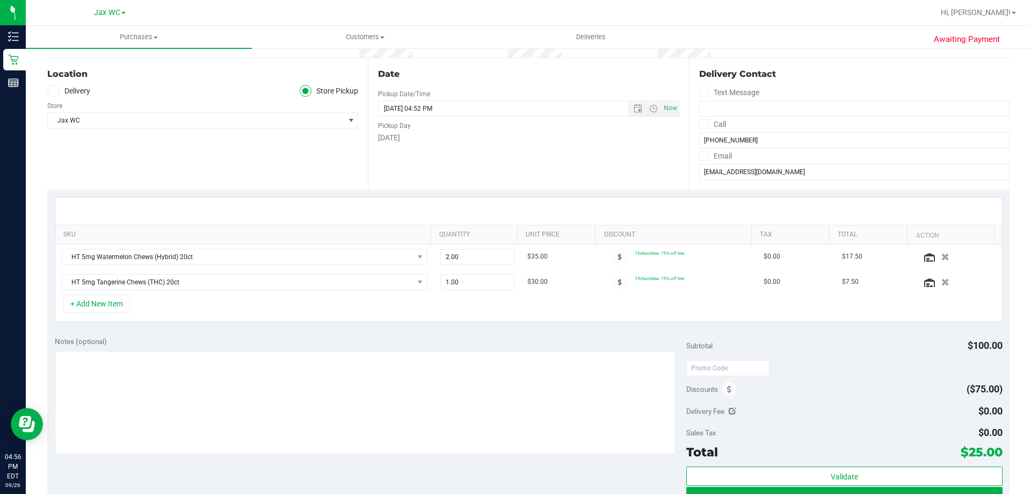
scroll to position [215, 0]
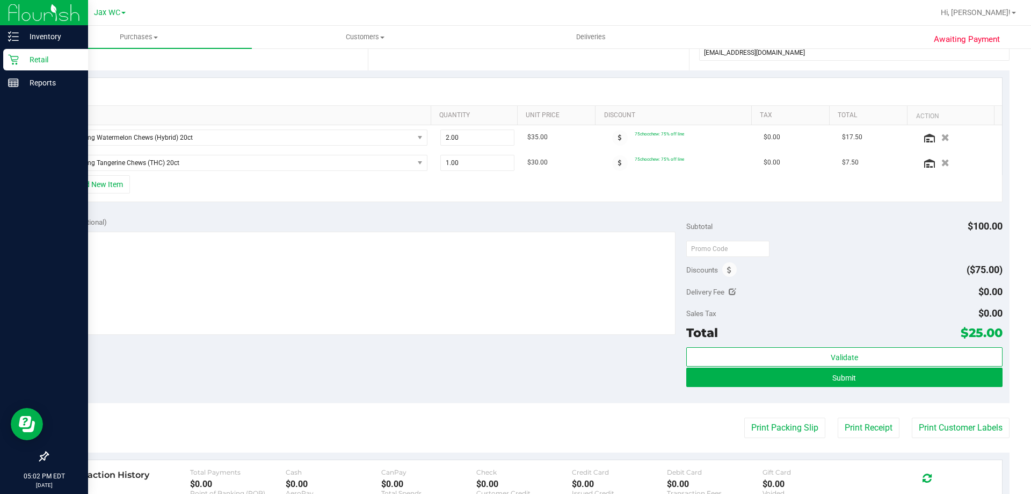
click at [18, 57] on icon at bounding box center [13, 60] width 10 height 10
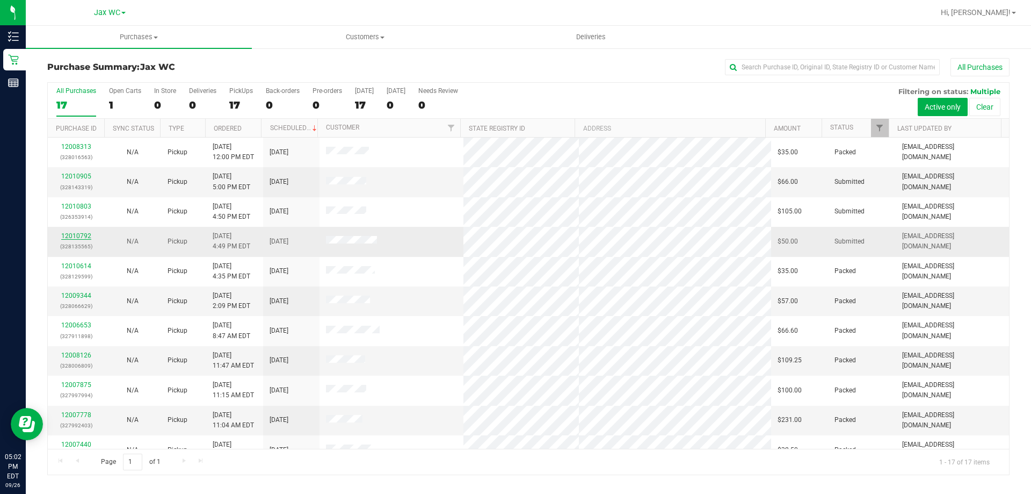
click at [67, 238] on link "12010792" at bounding box center [76, 236] width 30 height 8
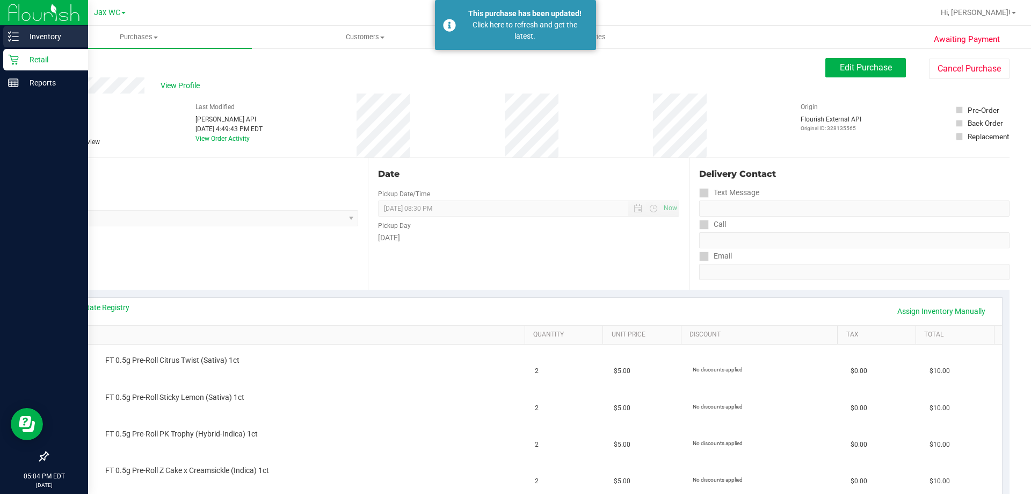
click at [38, 36] on p "Inventory" at bounding box center [51, 36] width 64 height 13
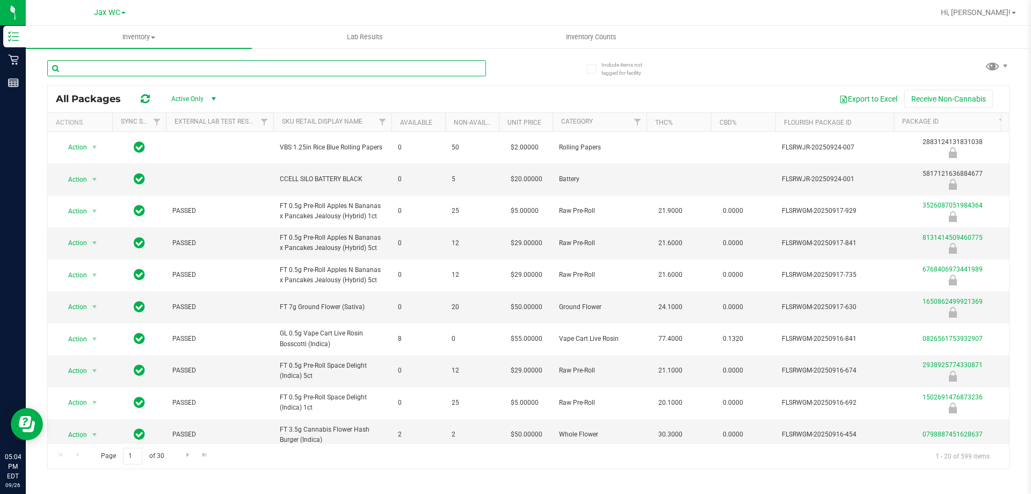
click at [340, 68] on input "text" at bounding box center [266, 68] width 439 height 16
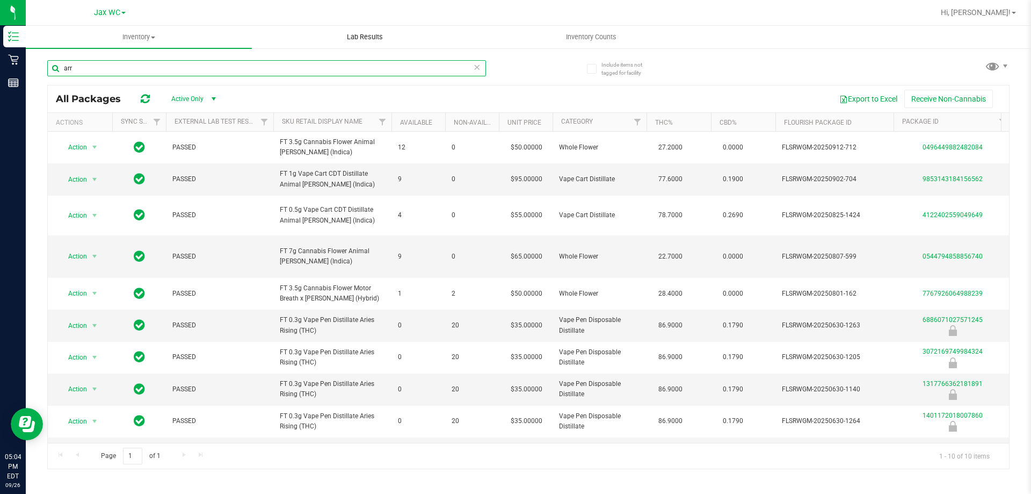
type input "arr"
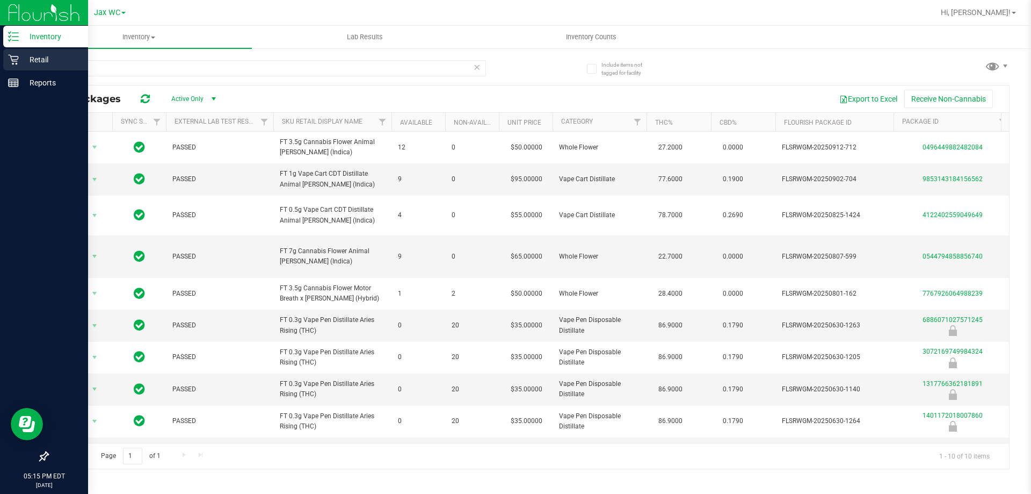
click at [17, 60] on icon at bounding box center [13, 60] width 10 height 10
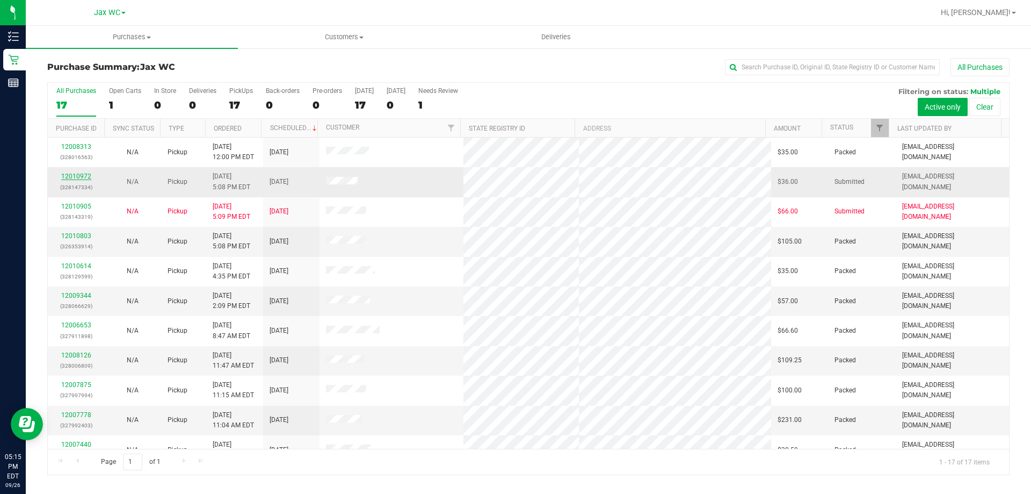
click at [90, 176] on link "12010972" at bounding box center [76, 176] width 30 height 8
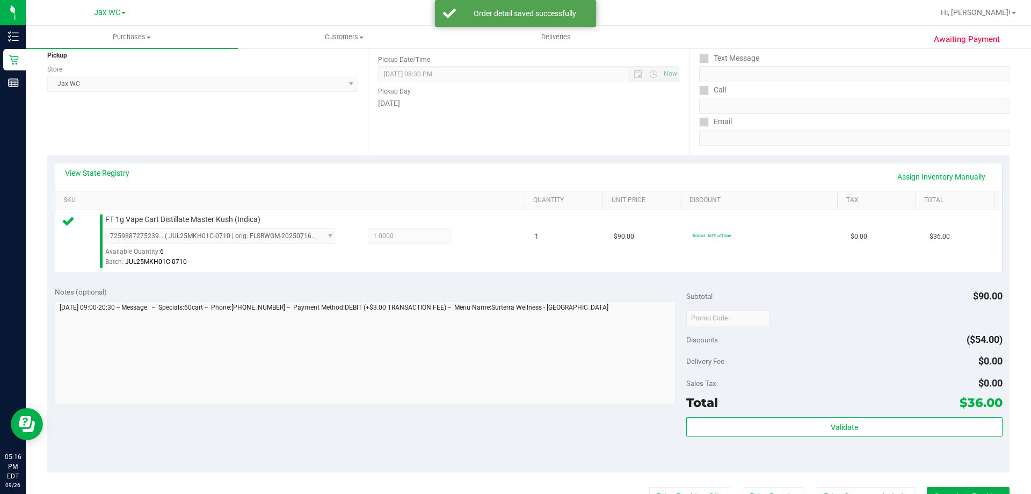
scroll to position [215, 0]
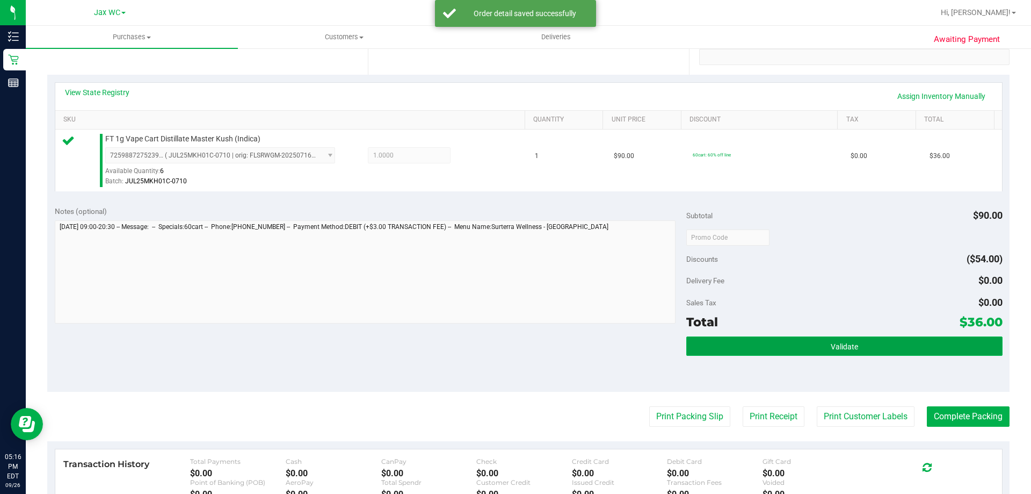
click at [793, 343] on button "Validate" at bounding box center [844, 345] width 316 height 19
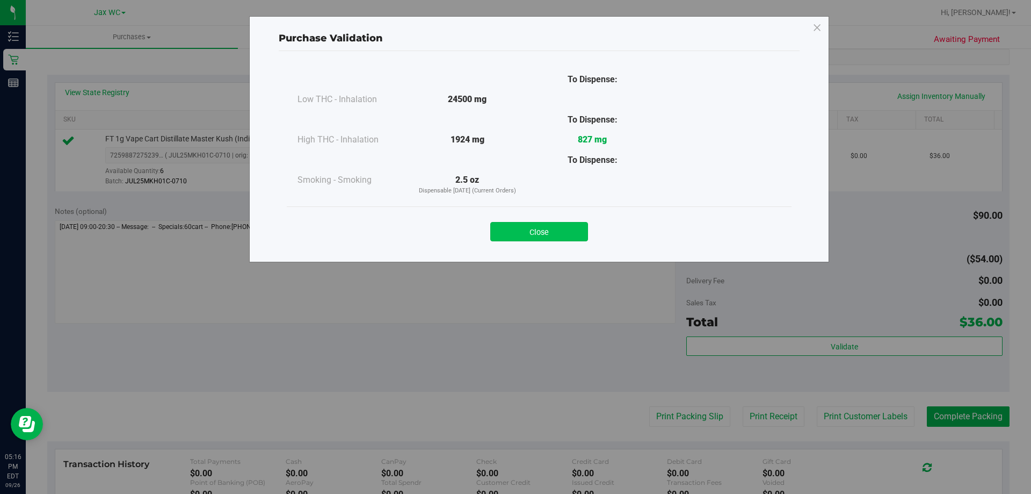
click at [550, 234] on button "Close" at bounding box center [539, 231] width 98 height 19
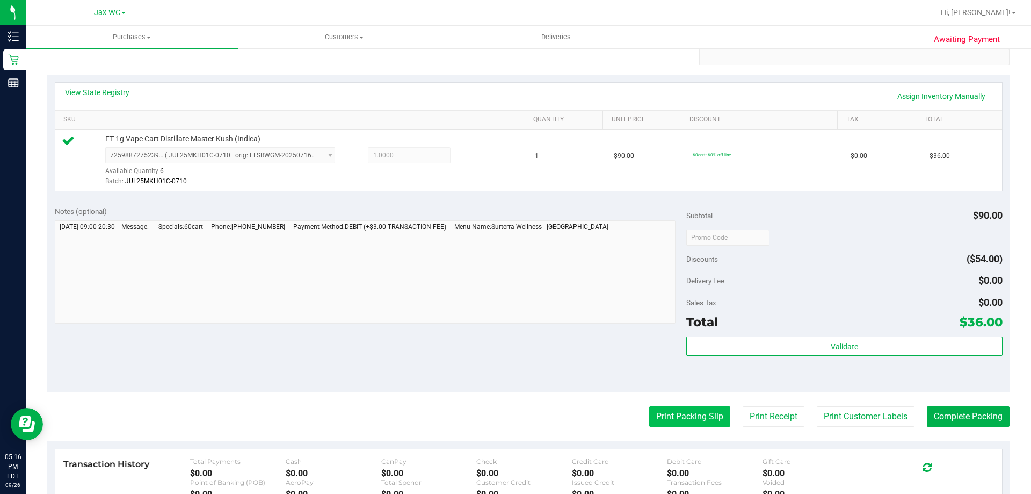
click at [656, 413] on button "Print Packing Slip" at bounding box center [689, 416] width 81 height 20
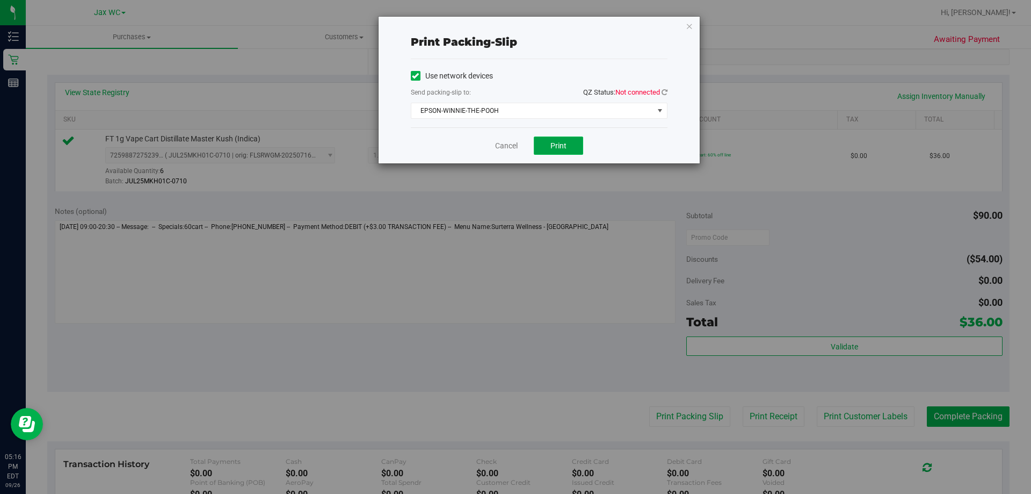
click at [572, 142] on button "Print" at bounding box center [558, 145] width 49 height 18
click at [686, 32] on icon "button" at bounding box center [690, 25] width 8 height 13
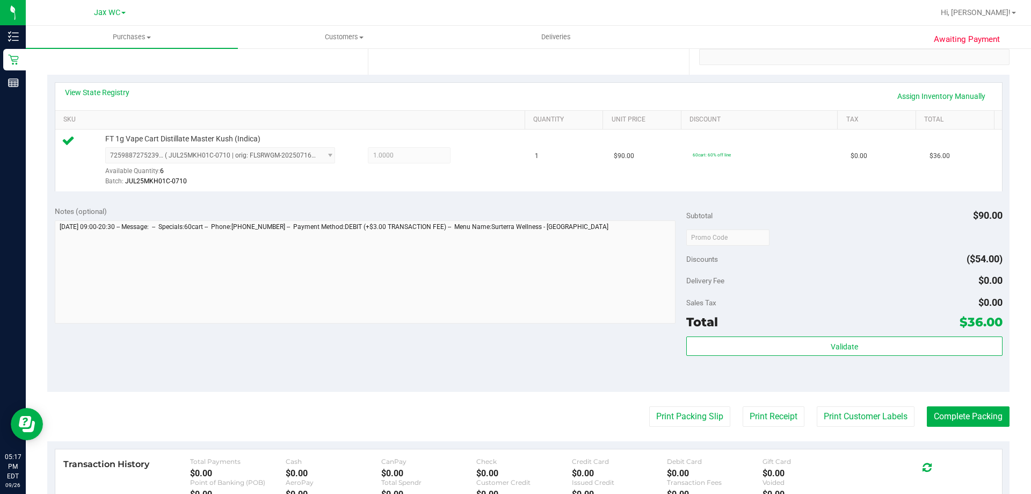
click at [961, 404] on purchase-details "Back Edit Purchase Cancel Purchase View Profile # 12010972 BioTrack ID: - Submi…" at bounding box center [528, 242] width 962 height 799
click at [961, 419] on button "Complete Packing" at bounding box center [968, 416] width 83 height 20
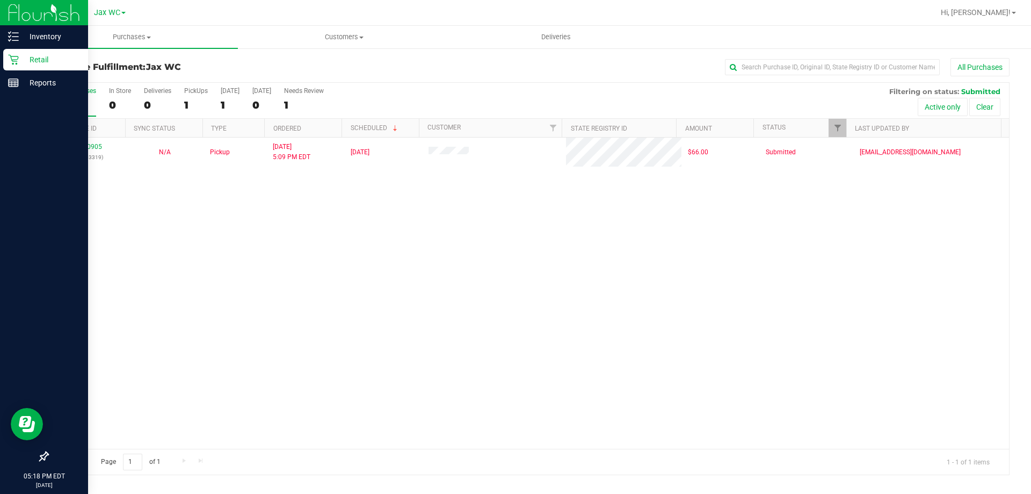
click at [40, 67] on div "Retail" at bounding box center [45, 59] width 85 height 21
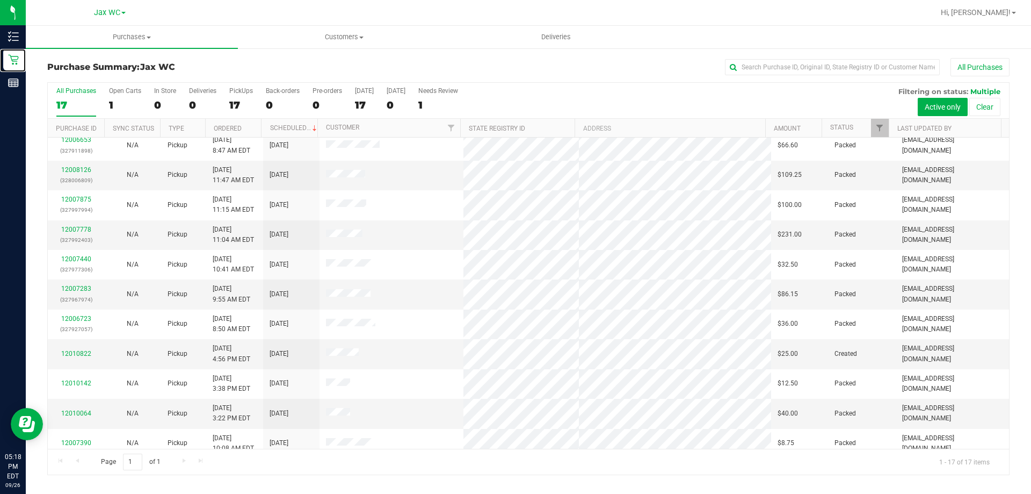
scroll to position [194, 0]
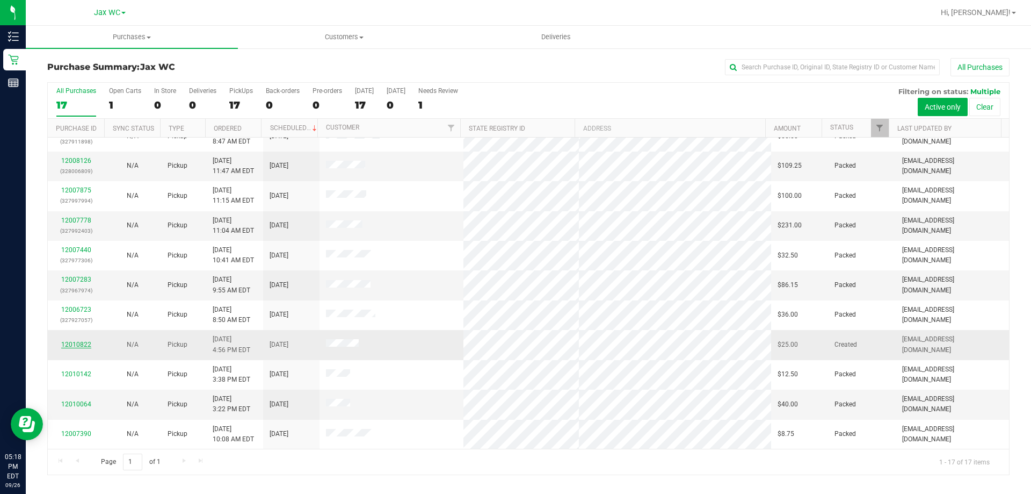
click at [63, 342] on link "12010822" at bounding box center [76, 344] width 30 height 8
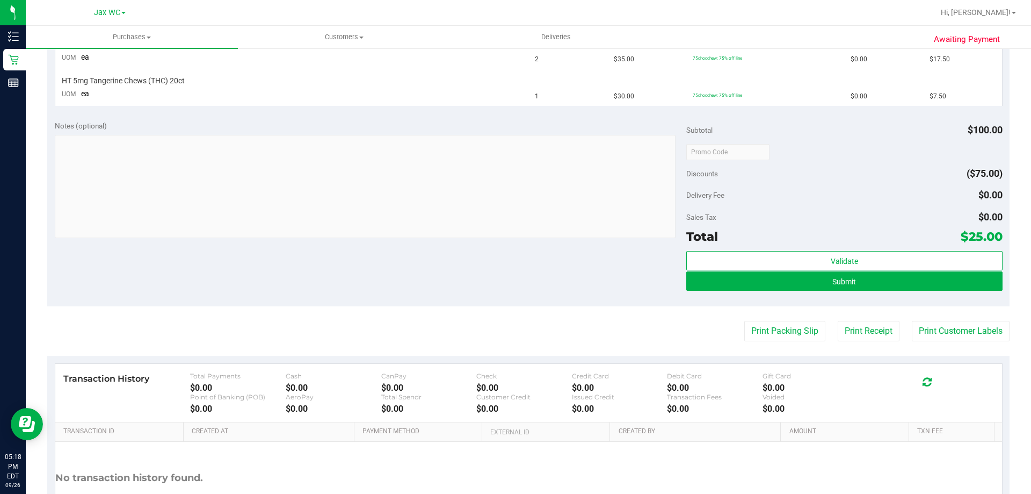
scroll to position [396, 0]
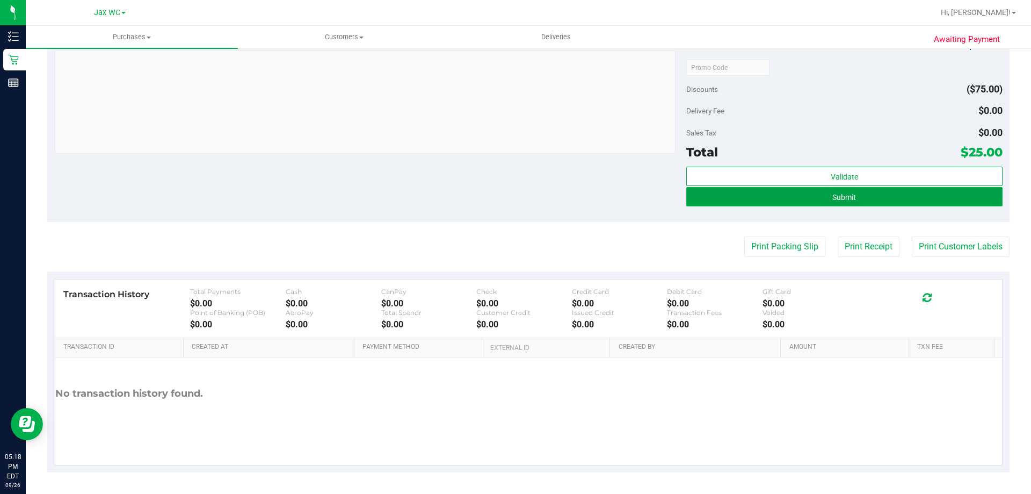
click at [845, 204] on button "Submit" at bounding box center [844, 196] width 316 height 19
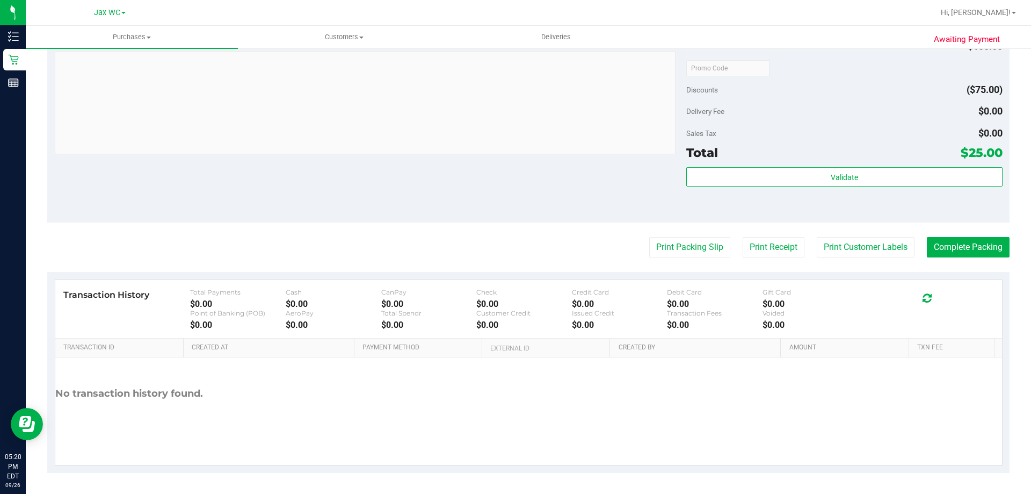
scroll to position [447, 0]
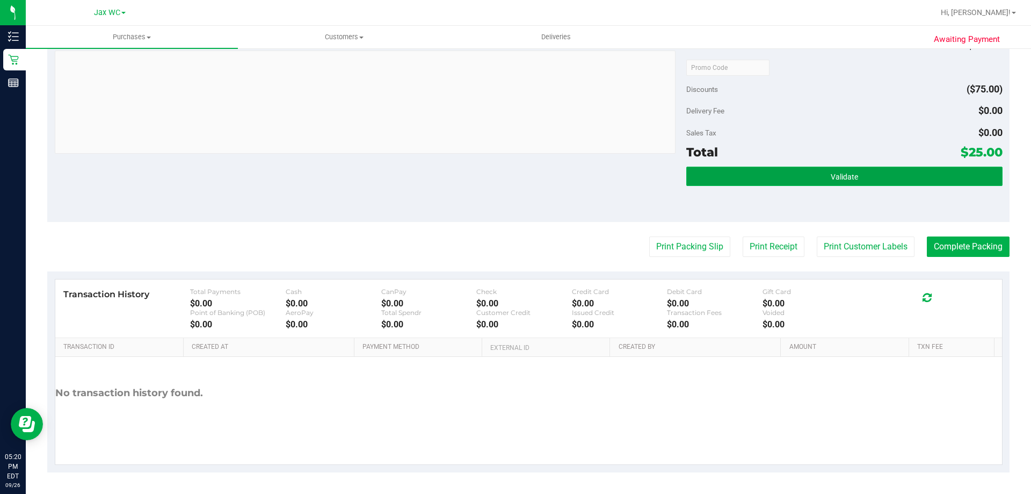
click at [735, 172] on button "Validate" at bounding box center [844, 175] width 316 height 19
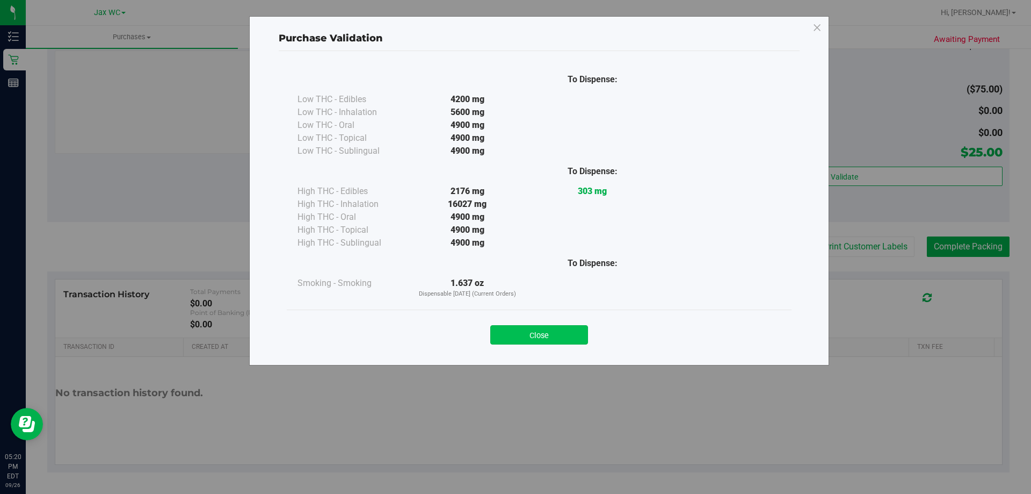
click at [560, 339] on button "Close" at bounding box center [539, 334] width 98 height 19
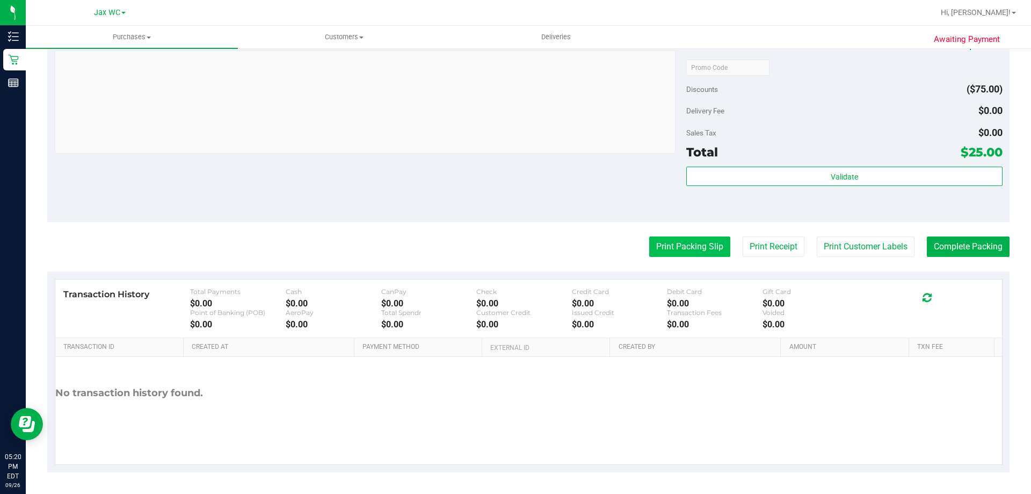
click at [692, 250] on button "Print Packing Slip" at bounding box center [689, 246] width 81 height 20
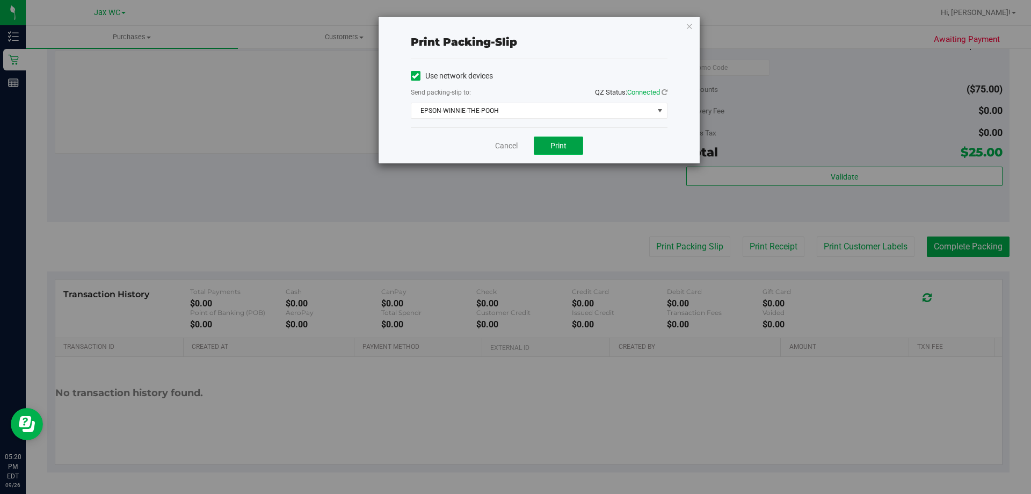
click at [569, 144] on button "Print" at bounding box center [558, 145] width 49 height 18
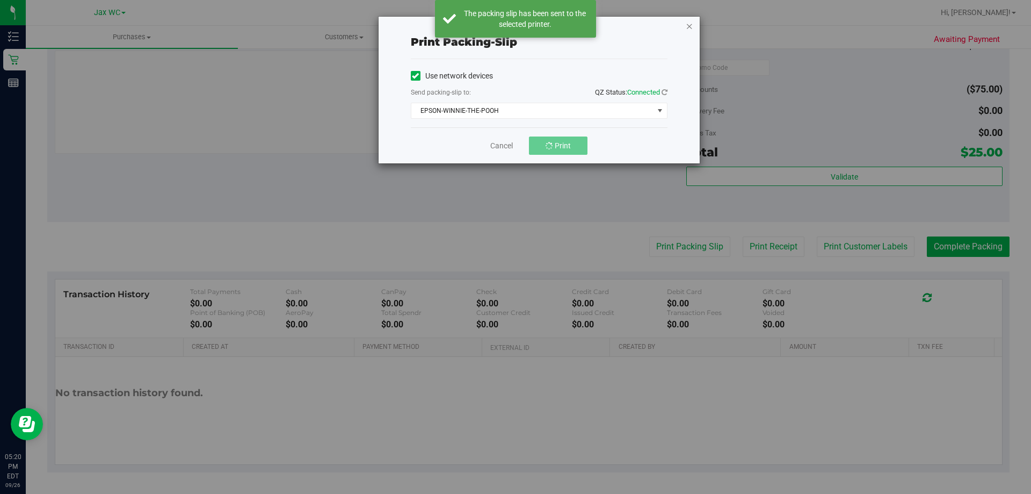
click at [688, 27] on icon "button" at bounding box center [690, 25] width 8 height 13
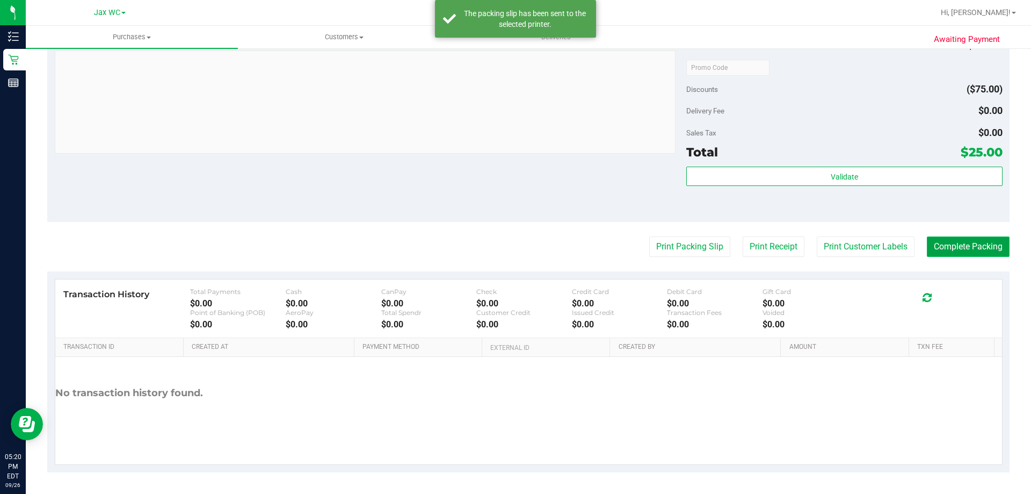
click at [941, 244] on button "Complete Packing" at bounding box center [968, 246] width 83 height 20
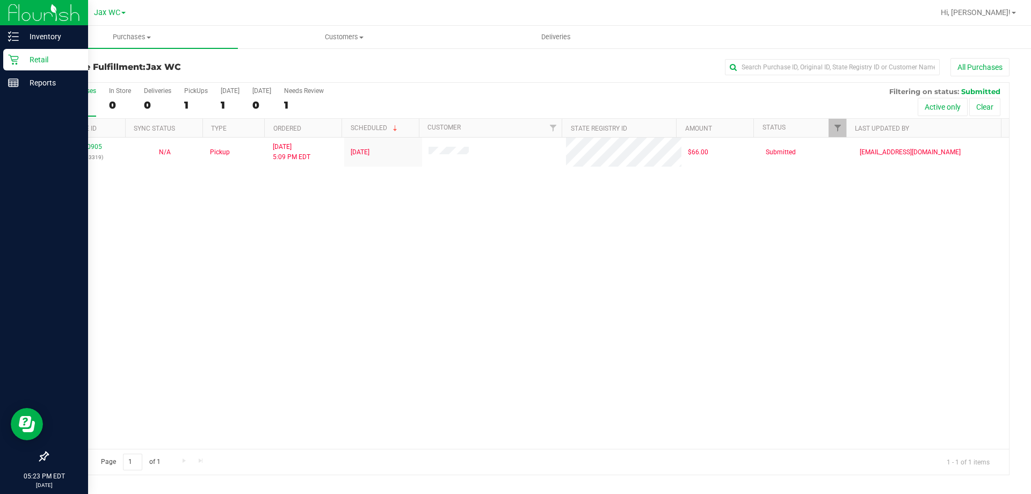
click at [37, 62] on p "Retail" at bounding box center [51, 59] width 64 height 13
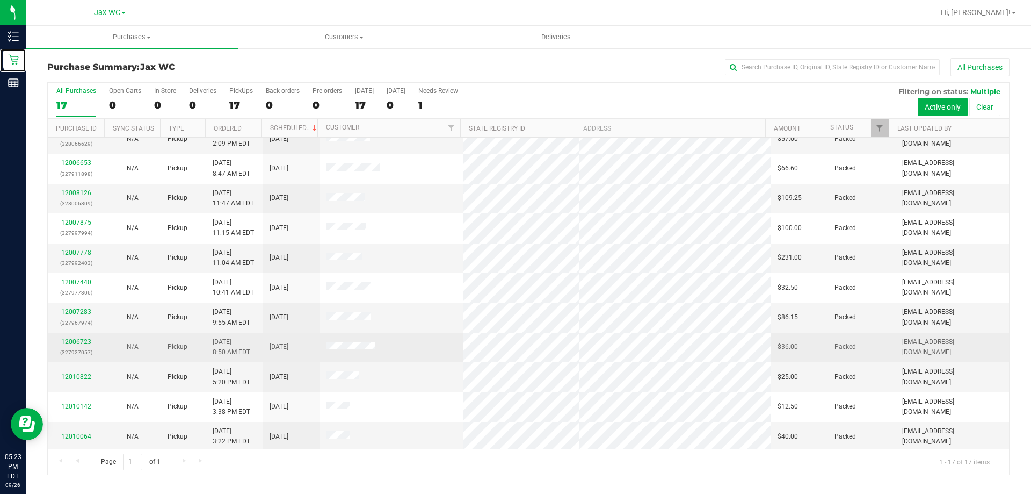
scroll to position [194, 0]
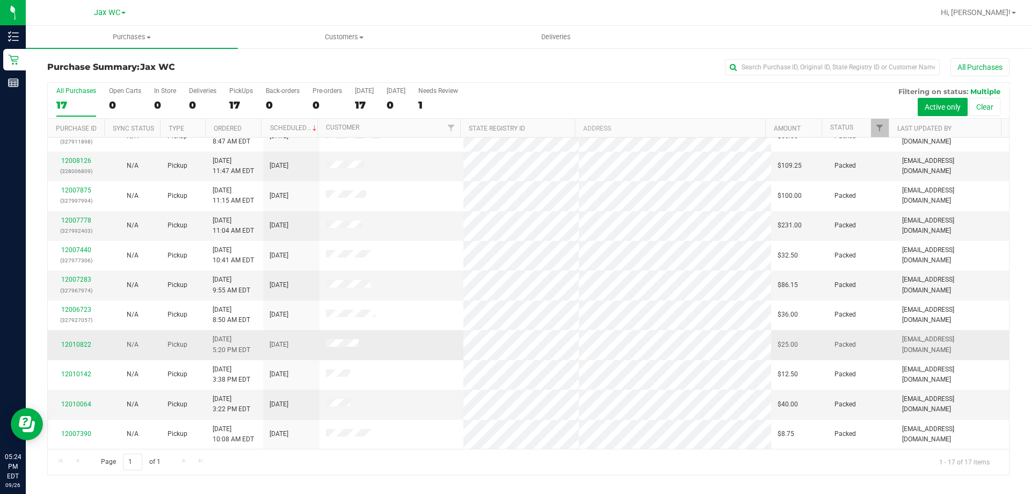
click at [88, 339] on div "12010822" at bounding box center [76, 344] width 44 height 10
click at [79, 346] on link "12010822" at bounding box center [76, 344] width 30 height 8
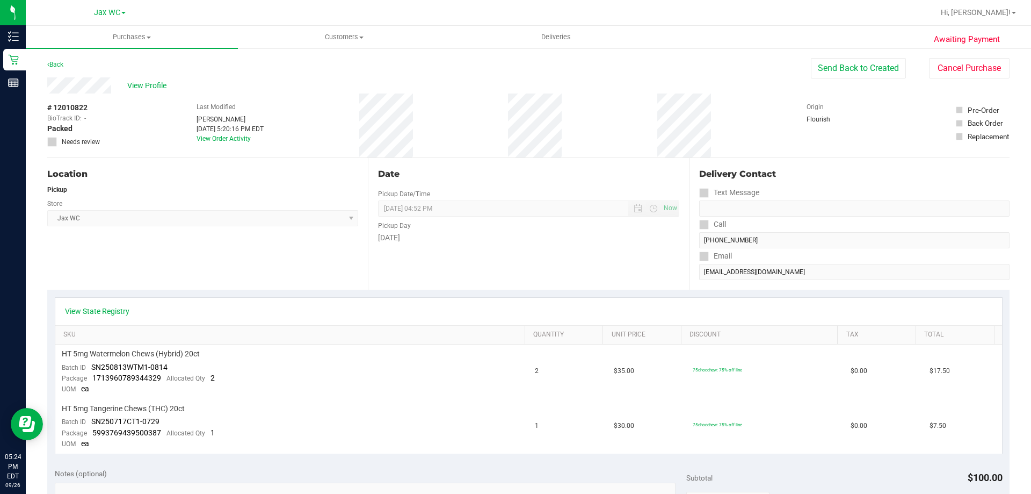
scroll to position [432, 0]
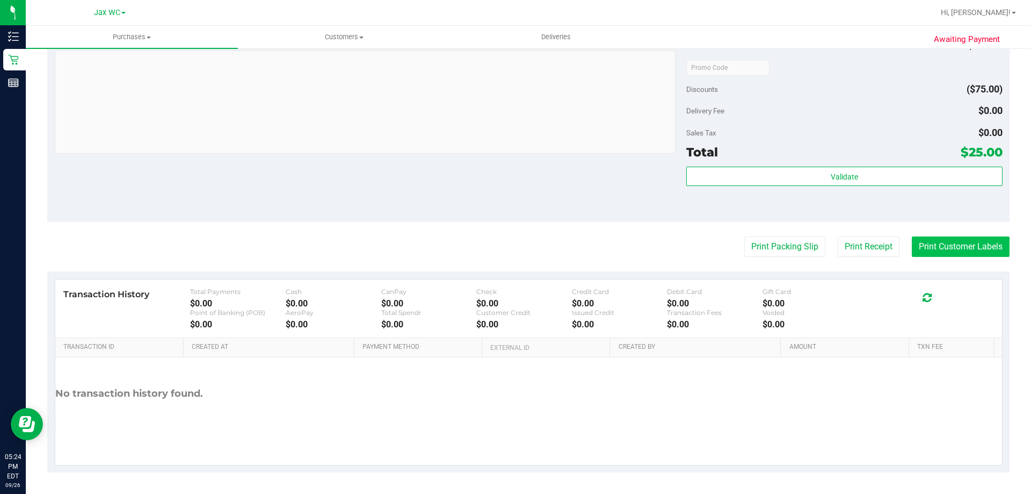
click at [939, 251] on button "Print Customer Labels" at bounding box center [961, 246] width 98 height 20
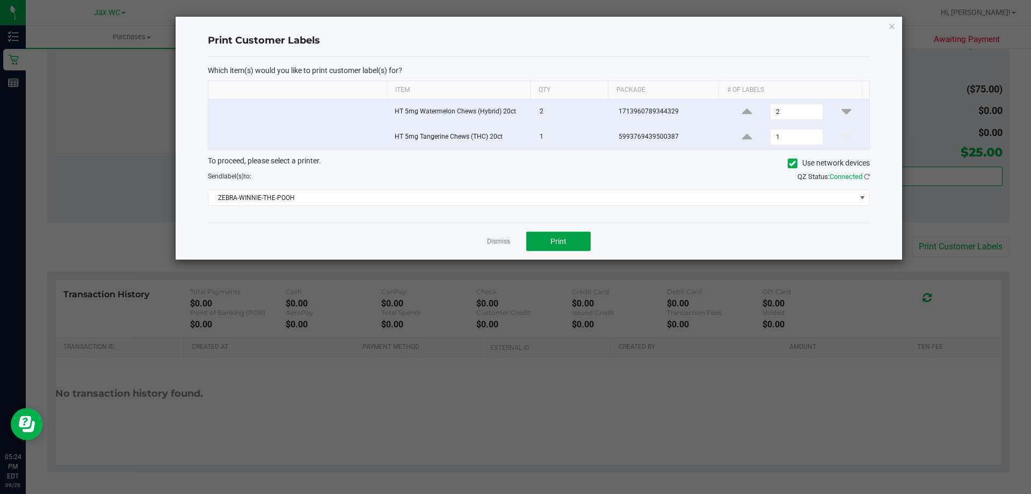
click at [577, 238] on button "Print" at bounding box center [558, 240] width 64 height 19
click at [890, 24] on icon "button" at bounding box center [892, 25] width 8 height 13
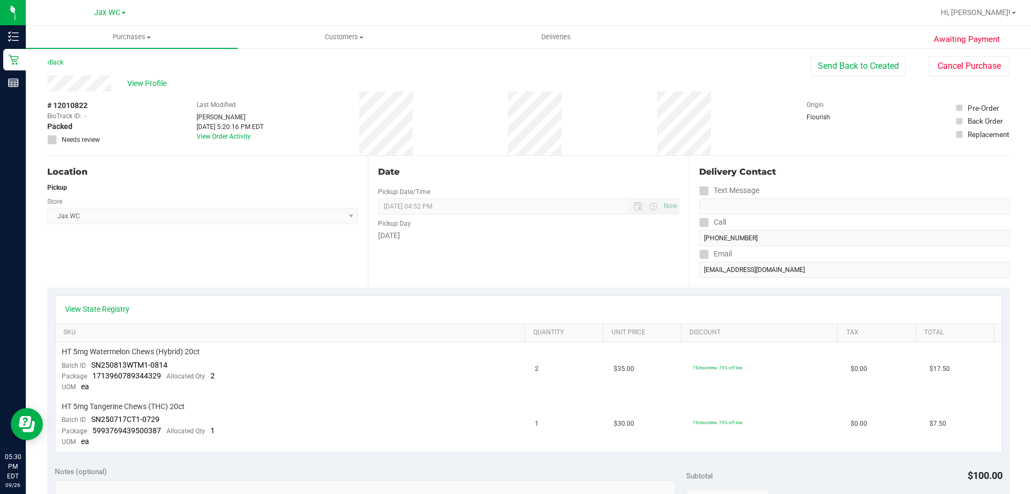
scroll to position [0, 0]
click at [338, 37] on span "Customers" at bounding box center [343, 37] width 211 height 10
click at [305, 78] on span "Add a new customer" at bounding box center [288, 77] width 101 height 9
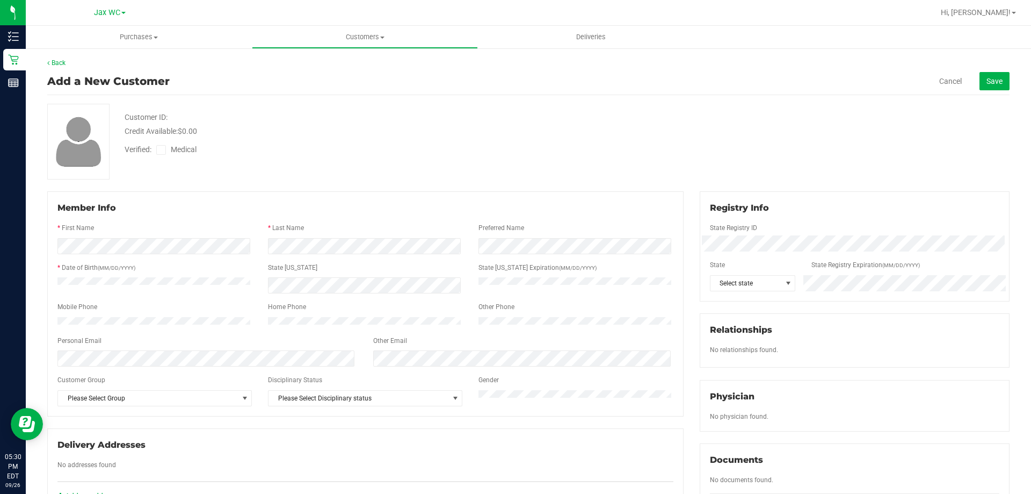
click at [28, 317] on div "Back Add a New Customer Cancel Save Customer ID: Credit Available: $0.00 Verifi…" at bounding box center [528, 407] width 1005 height 721
click at [741, 284] on span "Select state" at bounding box center [746, 283] width 71 height 15
click at [736, 359] on li "FL" at bounding box center [747, 359] width 84 height 18
click at [168, 406] on span "Please Select Group" at bounding box center [154, 398] width 194 height 16
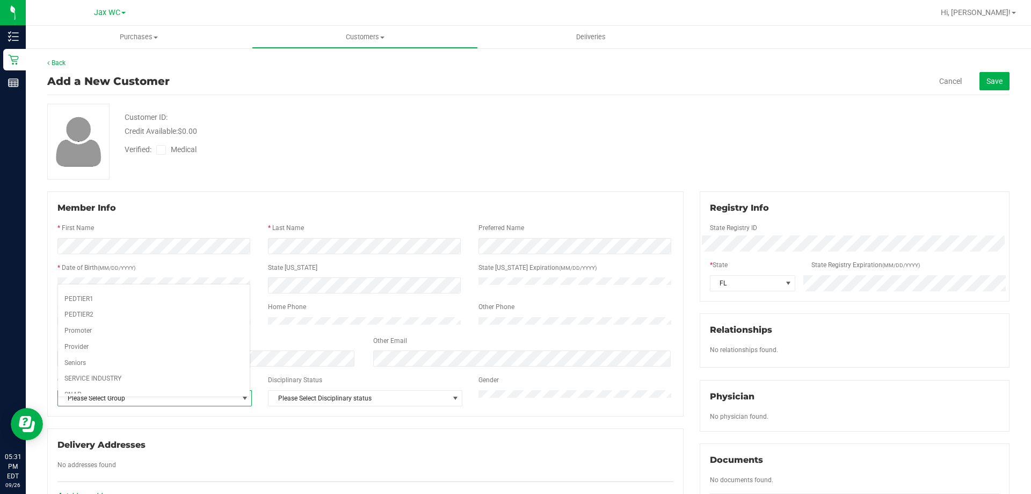
scroll to position [110, 0]
click at [189, 356] on li "SERVICE INDUSTRY" at bounding box center [154, 359] width 192 height 16
drag, startPoint x: 256, startPoint y: 441, endPoint x: 252, endPoint y: 445, distance: 5.7
click at [252, 443] on div "Delivery Addresses No addresses found Add an address" at bounding box center [365, 471] width 636 height 86
click at [158, 150] on icon at bounding box center [161, 150] width 7 height 0
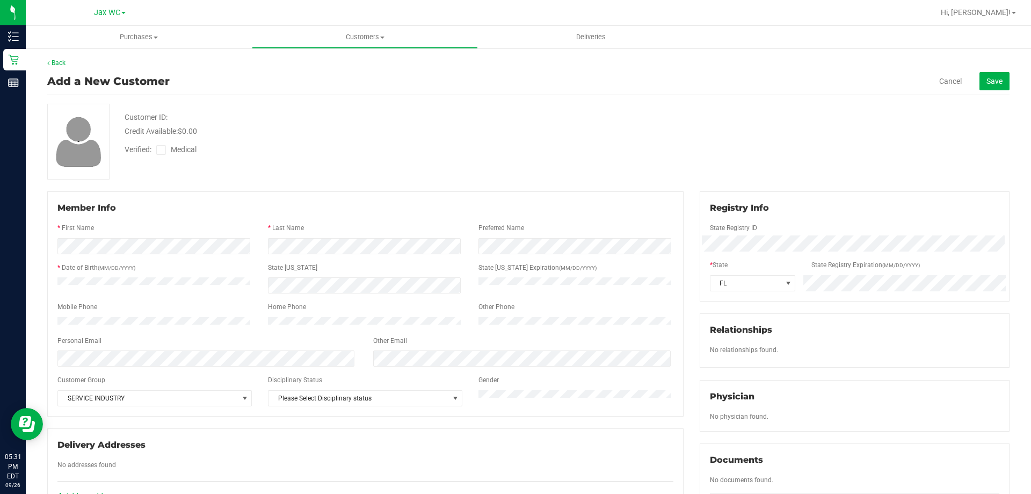
click at [0, 0] on input "Medical" at bounding box center [0, 0] width 0 height 0
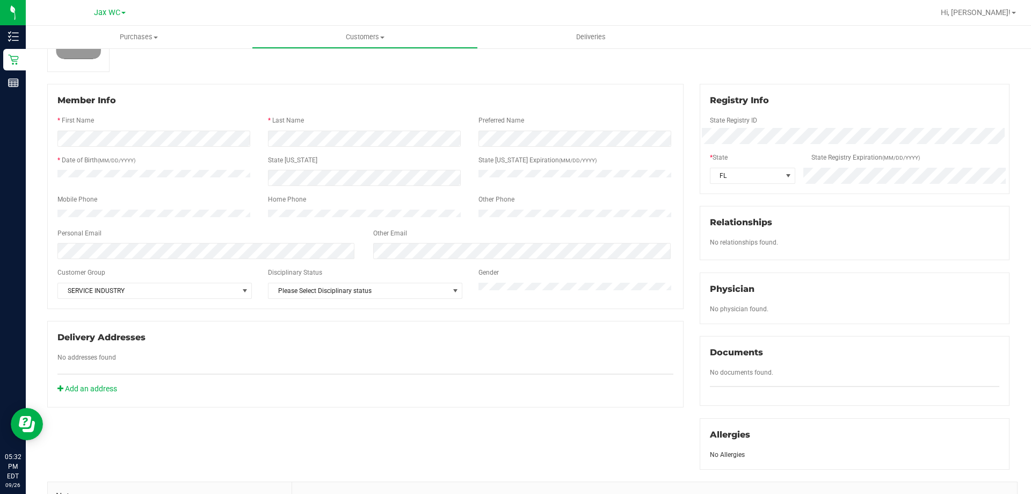
scroll to position [0, 0]
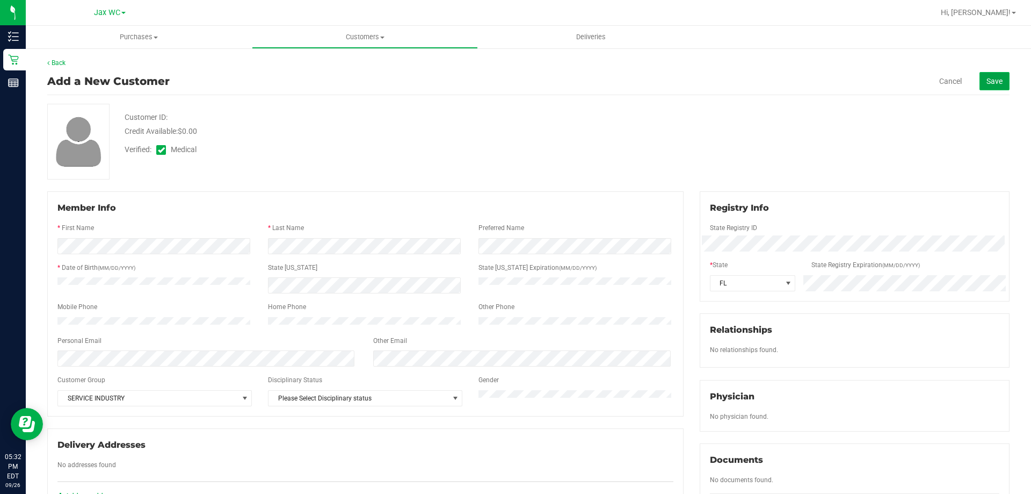
click at [991, 77] on span "Save" at bounding box center [995, 81] width 16 height 9
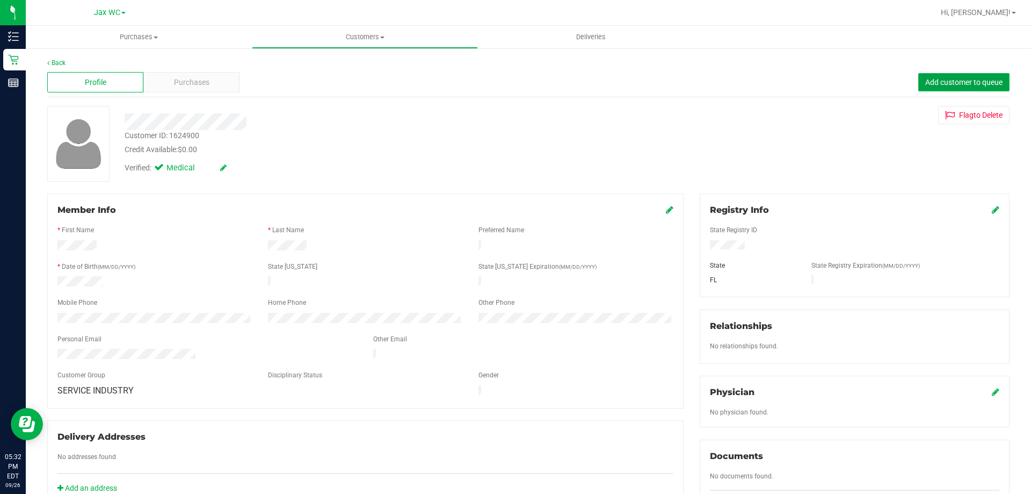
click at [983, 81] on span "Add customer to queue" at bounding box center [963, 82] width 77 height 9
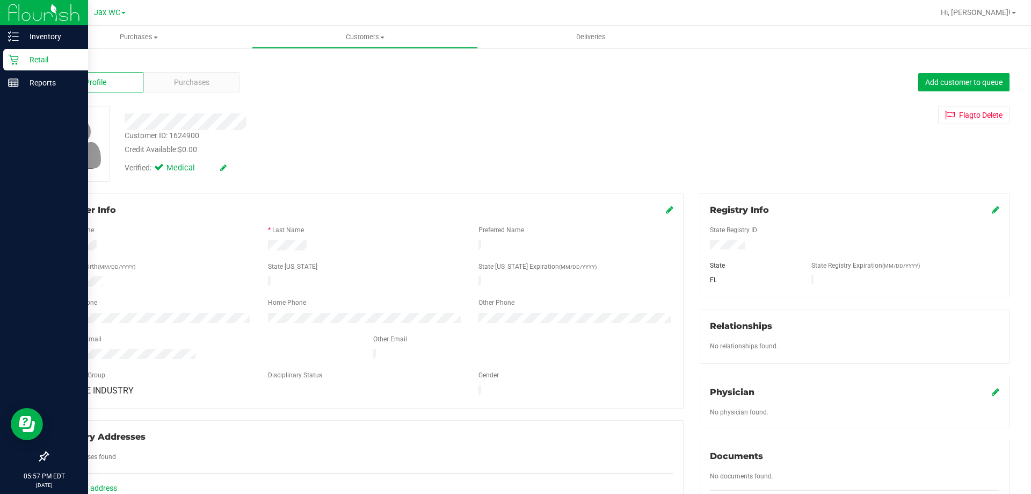
click at [23, 57] on p "Retail" at bounding box center [51, 59] width 64 height 13
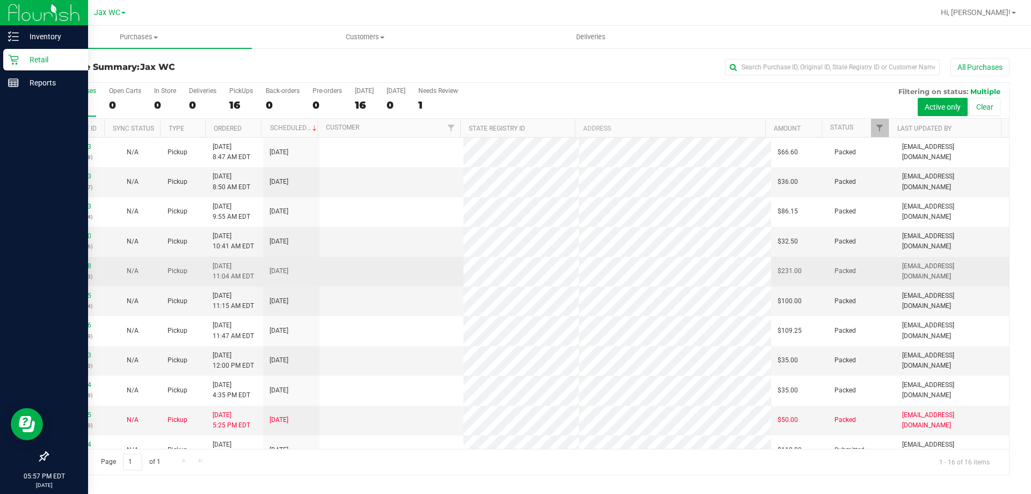
scroll to position [165, 0]
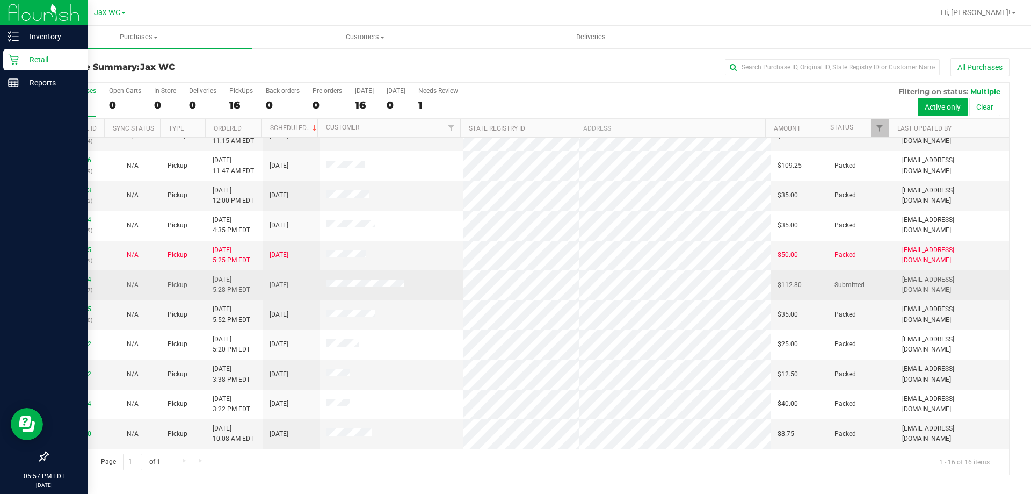
click at [86, 280] on link "12011134" at bounding box center [76, 280] width 30 height 8
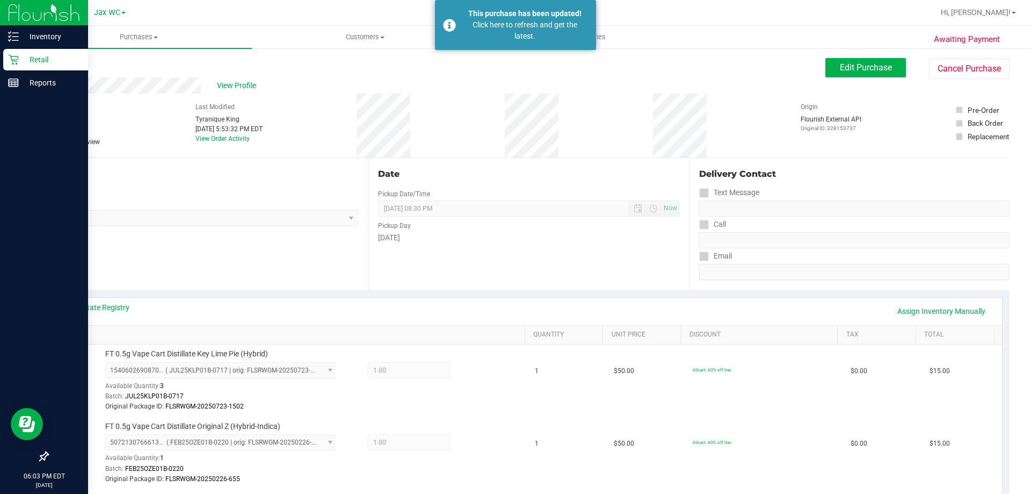
click at [19, 57] on p "Retail" at bounding box center [51, 59] width 64 height 13
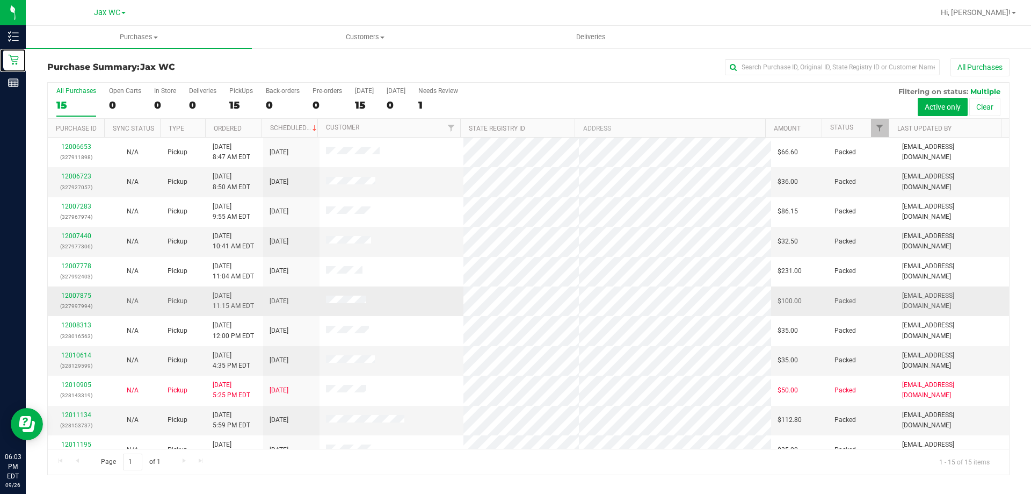
scroll to position [107, 0]
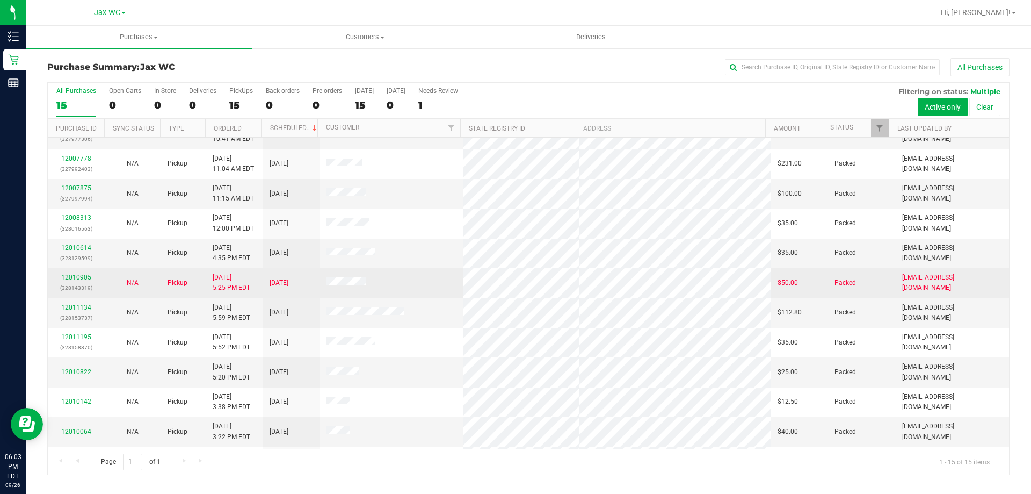
click at [89, 276] on link "12010905" at bounding box center [76, 277] width 30 height 8
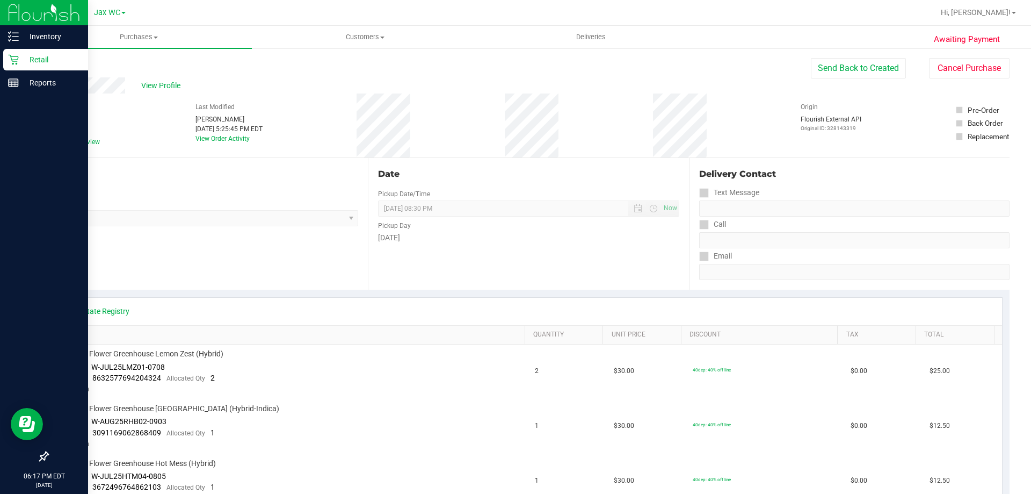
click at [14, 57] on icon at bounding box center [13, 59] width 11 height 11
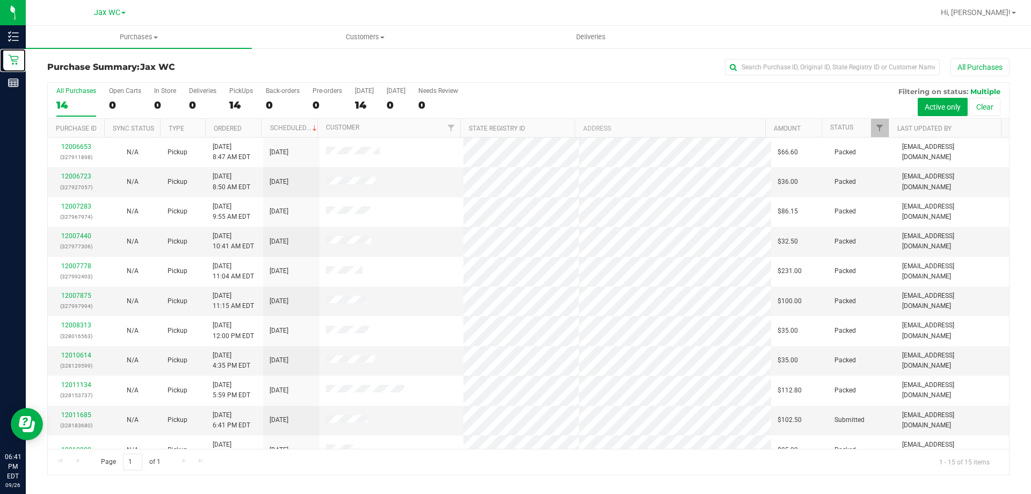
scroll to position [135, 0]
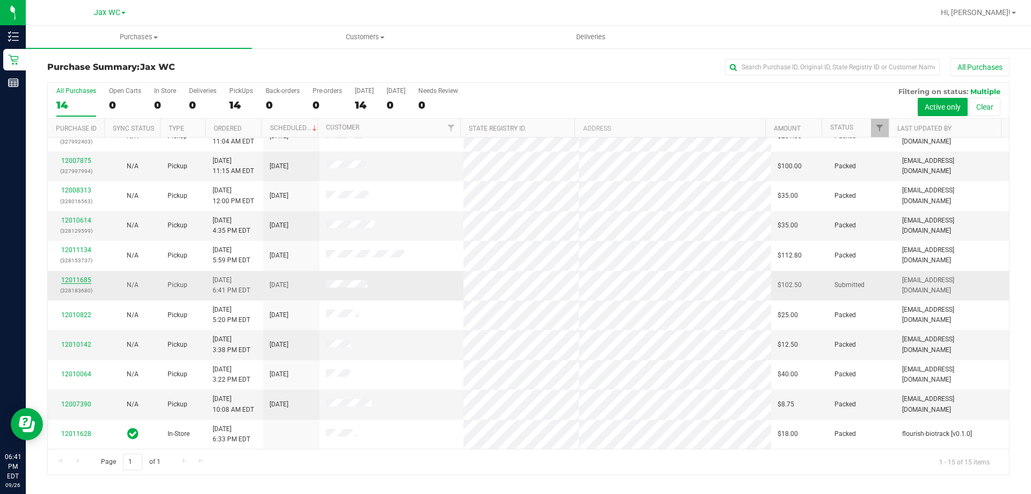
click at [86, 281] on link "12011685" at bounding box center [76, 280] width 30 height 8
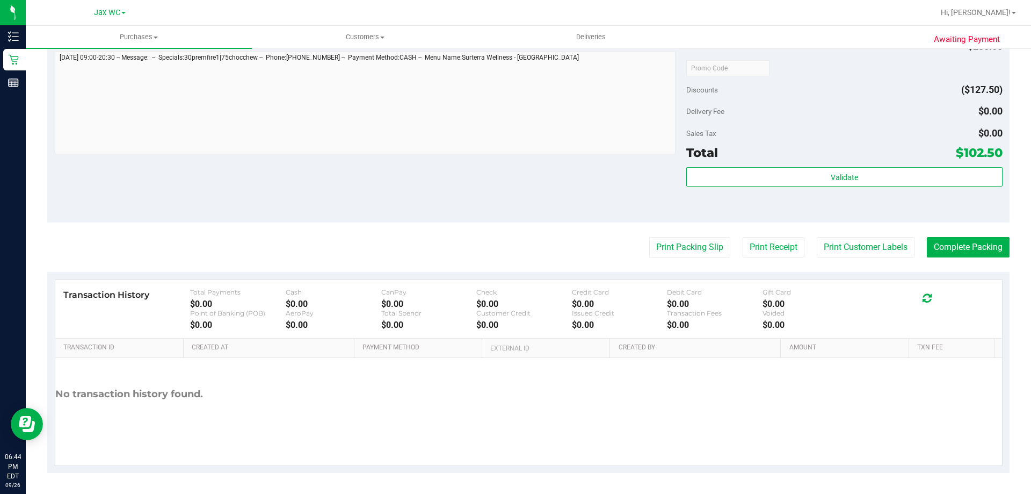
scroll to position [571, 0]
click at [691, 251] on button "Print Packing Slip" at bounding box center [689, 246] width 81 height 20
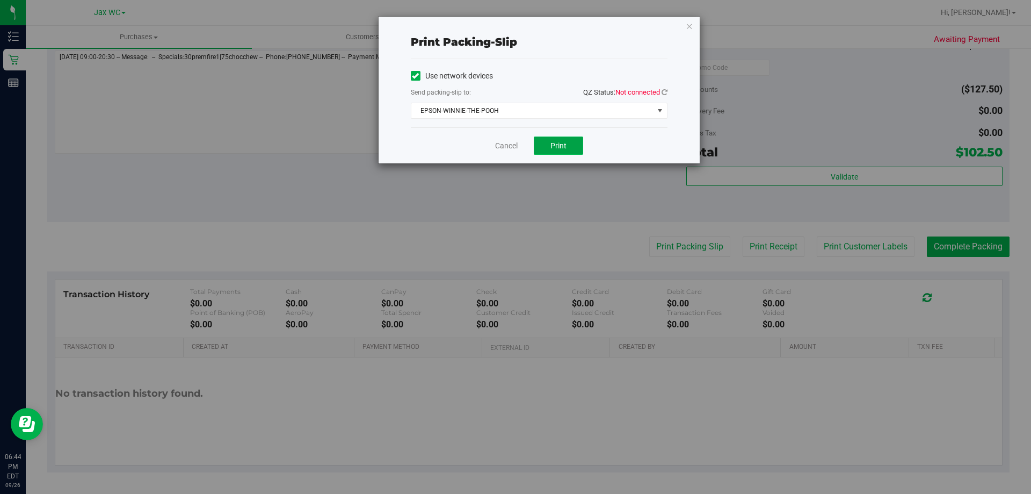
click at [569, 143] on button "Print" at bounding box center [558, 145] width 49 height 18
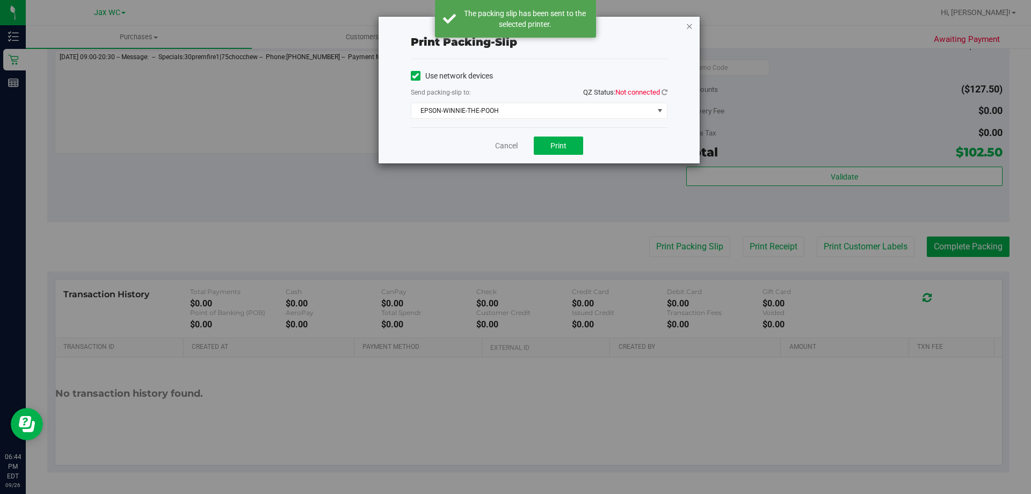
click at [686, 26] on icon "button" at bounding box center [690, 25] width 8 height 13
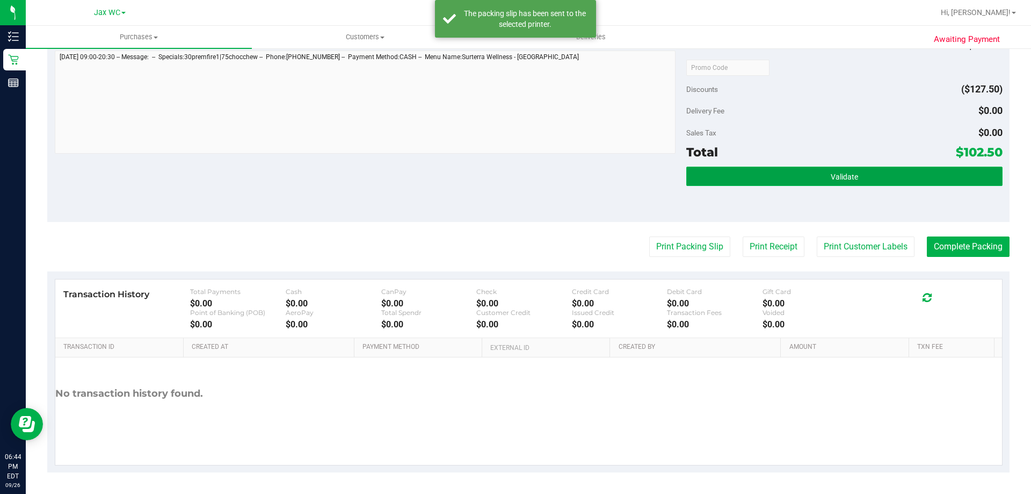
click at [738, 171] on button "Validate" at bounding box center [844, 175] width 316 height 19
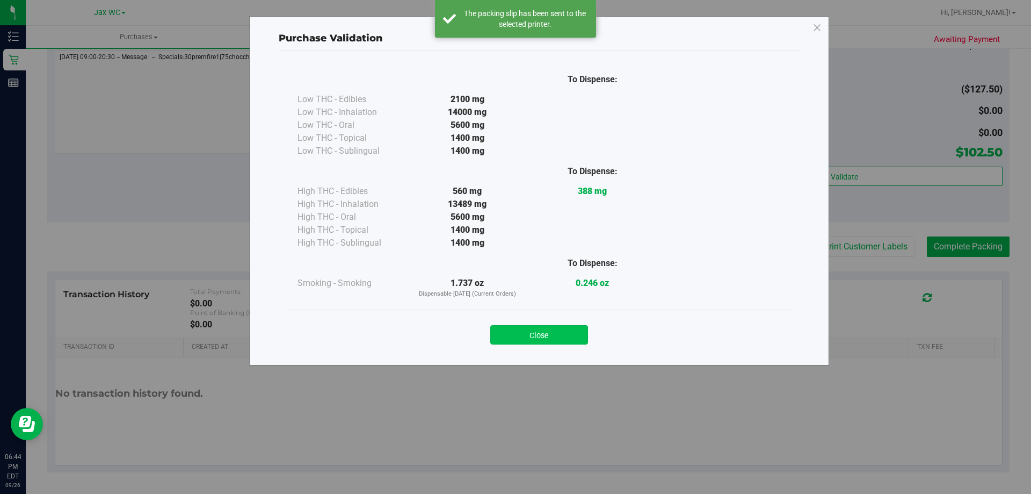
click at [551, 325] on button "Close" at bounding box center [539, 334] width 98 height 19
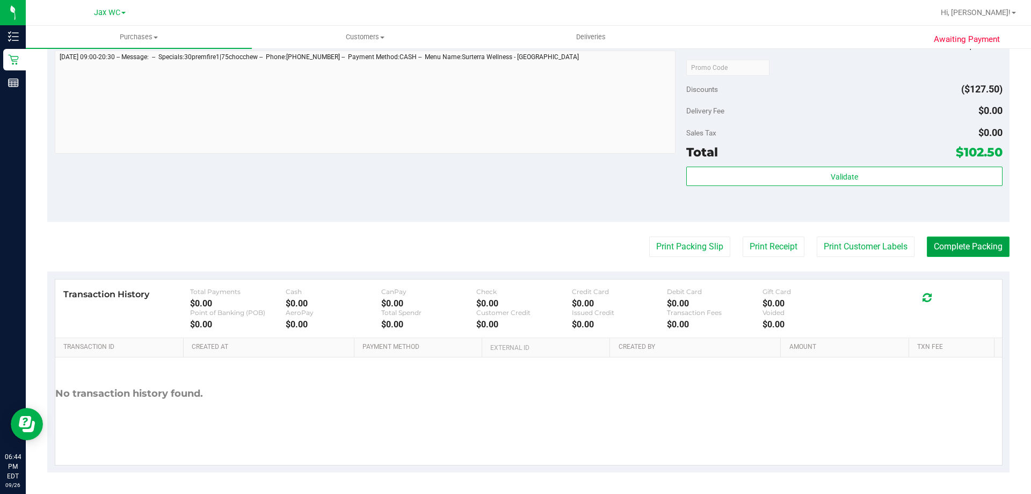
click at [940, 249] on button "Complete Packing" at bounding box center [968, 246] width 83 height 20
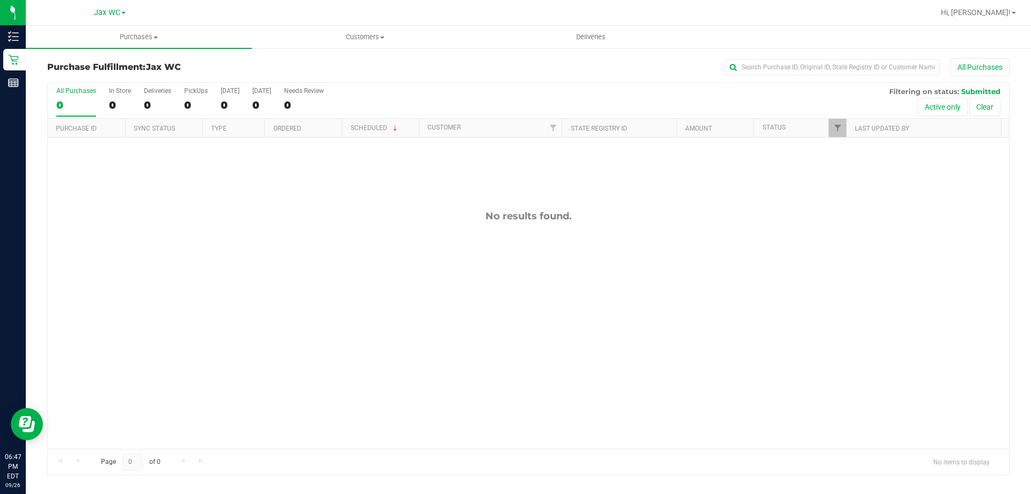
click at [288, 357] on div "No results found." at bounding box center [528, 328] width 961 height 383
click at [121, 117] on div "All Purchases 0 In Store 0 Deliveries 0 PickUps 0 Today 0 Tomorrow 0 Needs Revi…" at bounding box center [528, 101] width 961 height 36
click at [114, 100] on div "0" at bounding box center [120, 105] width 22 height 12
click at [0, 0] on input "In Store 0" at bounding box center [0, 0] width 0 height 0
click at [120, 104] on div "0" at bounding box center [120, 105] width 22 height 12
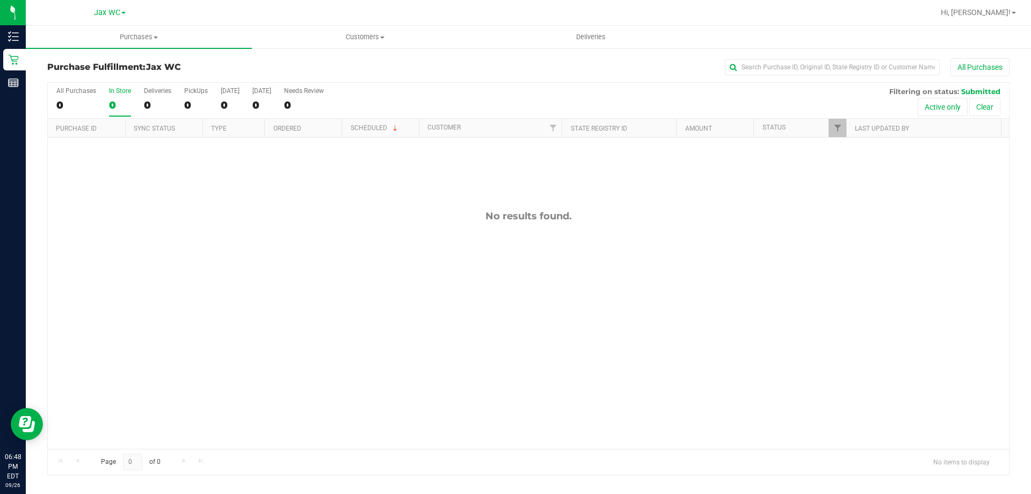
click at [0, 0] on input "In Store 0" at bounding box center [0, 0] width 0 height 0
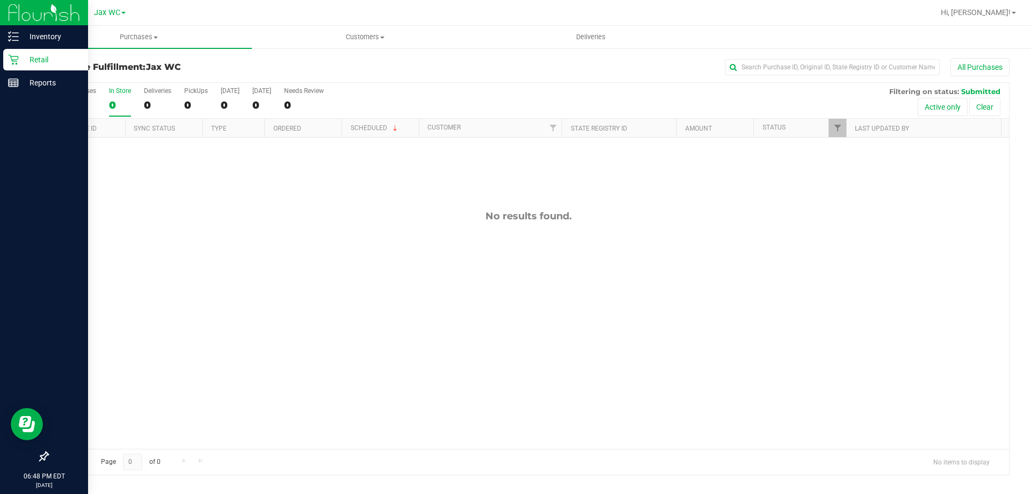
click at [18, 63] on icon at bounding box center [13, 59] width 11 height 11
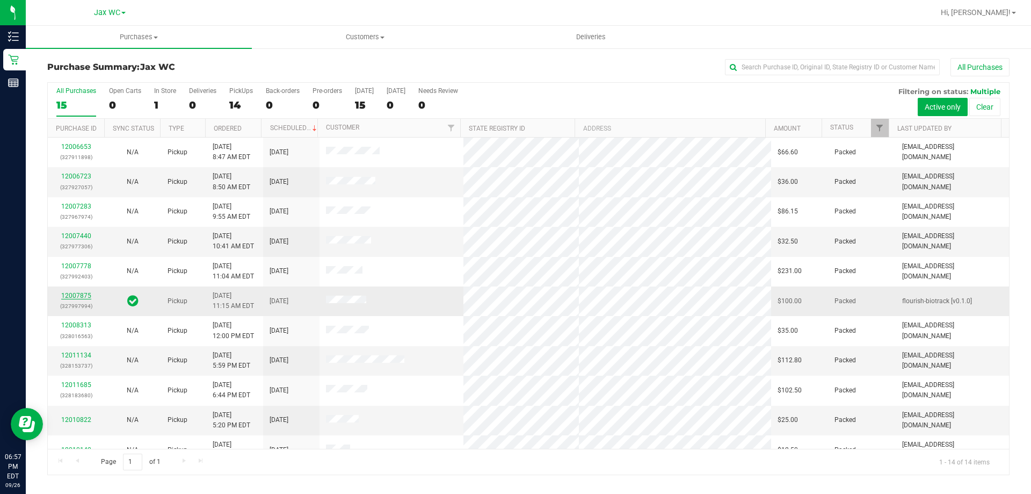
click at [76, 298] on link "12007875" at bounding box center [76, 296] width 30 height 8
